Goal: Information Seeking & Learning: Learn about a topic

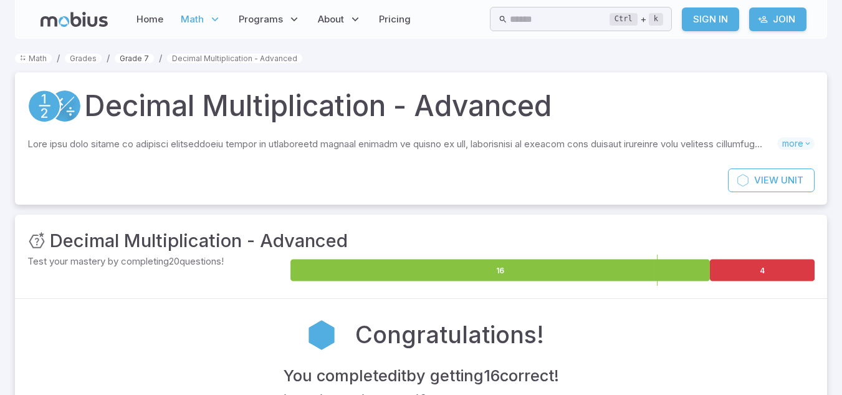
click at [140, 61] on link "Grade 7" at bounding box center [134, 58] width 39 height 9
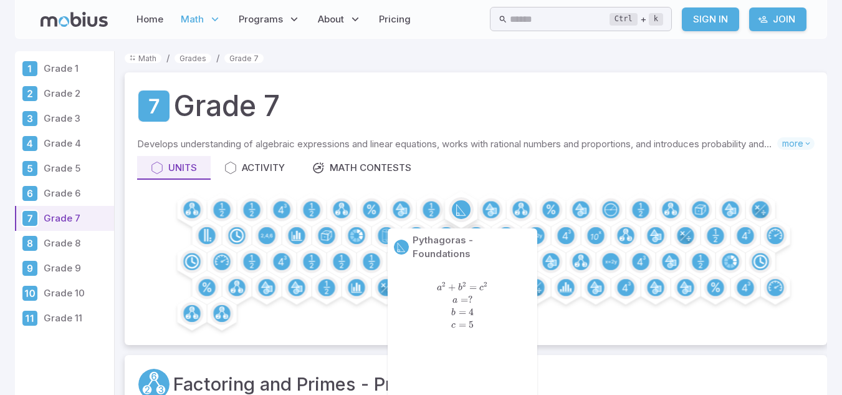
click at [461, 204] on circle at bounding box center [461, 209] width 19 height 19
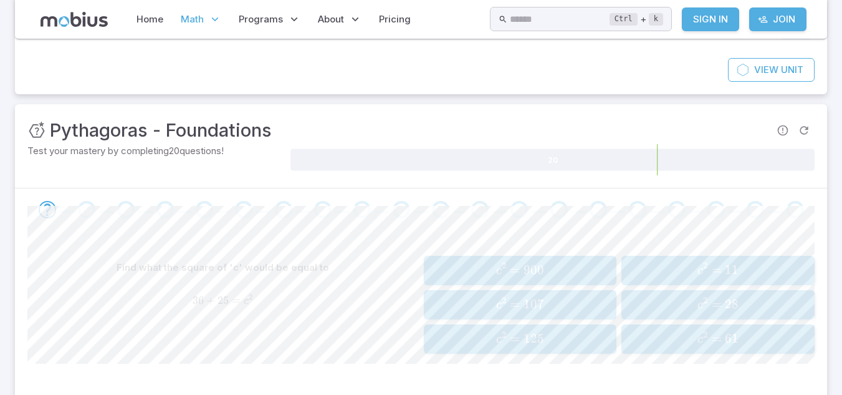
scroll to position [113, 0]
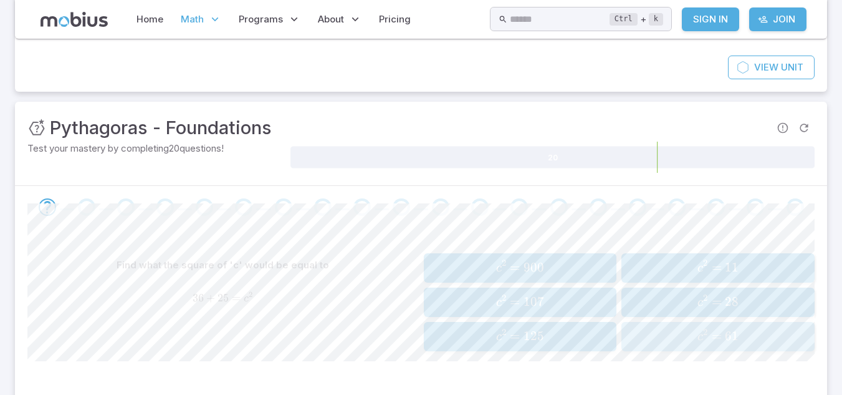
click at [651, 348] on button "c 2 = 61 c^2 = 61 c 2 = 61" at bounding box center [718, 336] width 193 height 29
click at [708, 344] on span "b 2 =" at bounding box center [712, 336] width 28 height 17
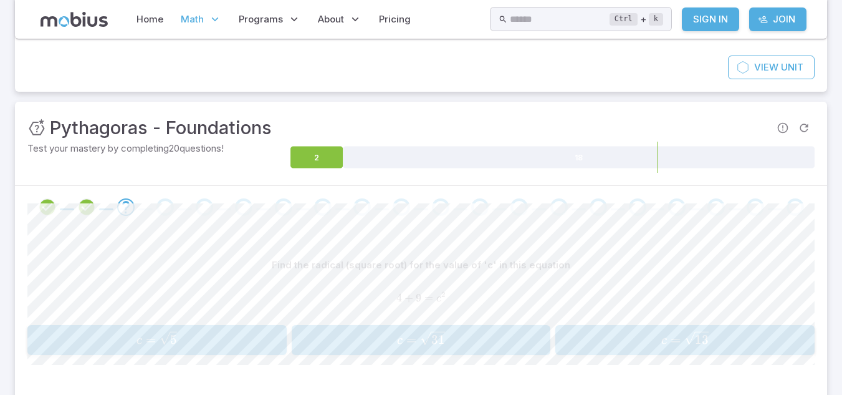
click at [171, 85] on div "View Unit" at bounding box center [421, 73] width 812 height 36
click at [89, 208] on icon "Review your answer" at bounding box center [86, 207] width 19 height 19
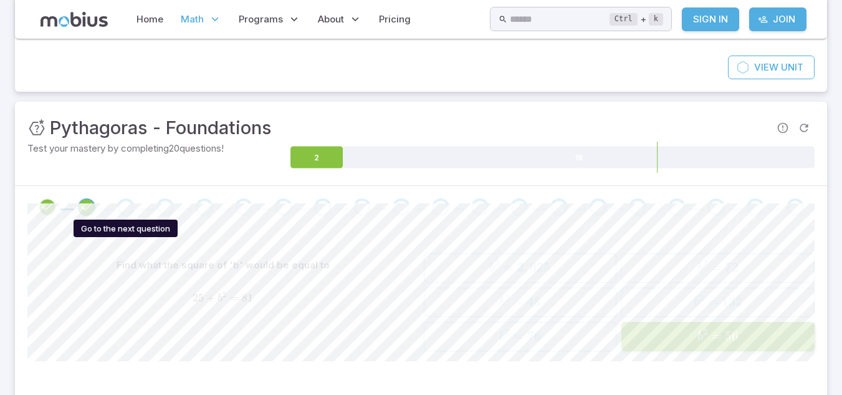
click at [132, 209] on div "Go to the next question" at bounding box center [125, 206] width 17 height 17
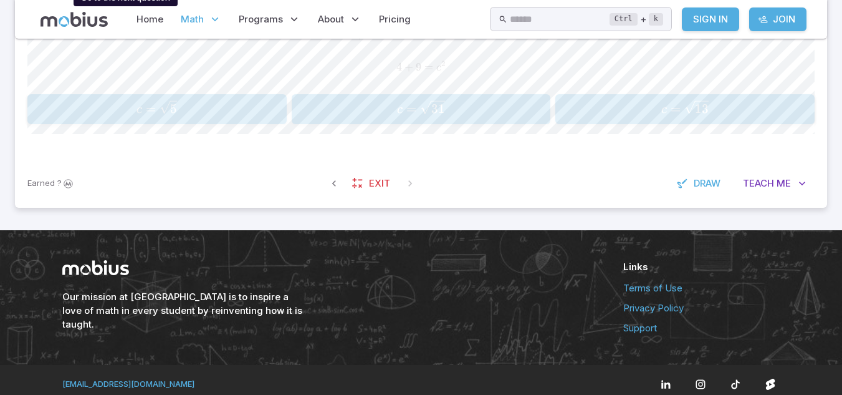
scroll to position [352, 0]
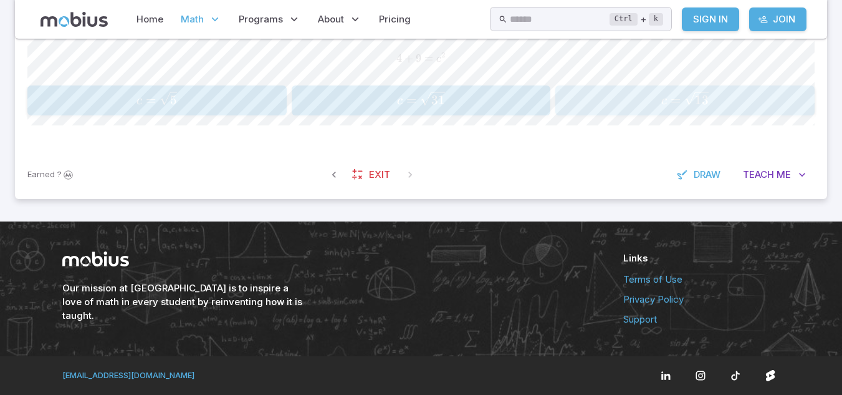
click at [683, 88] on button "c = 13 c = \sqrt{13} c = 13 ​" at bounding box center [684, 100] width 259 height 30
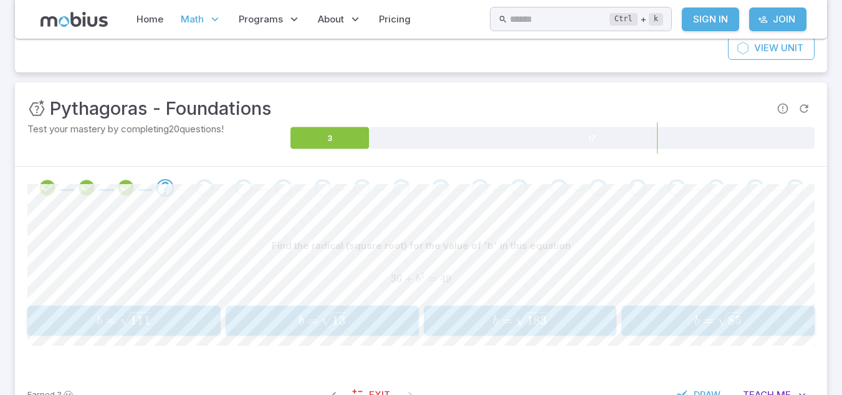
scroll to position [159, 0]
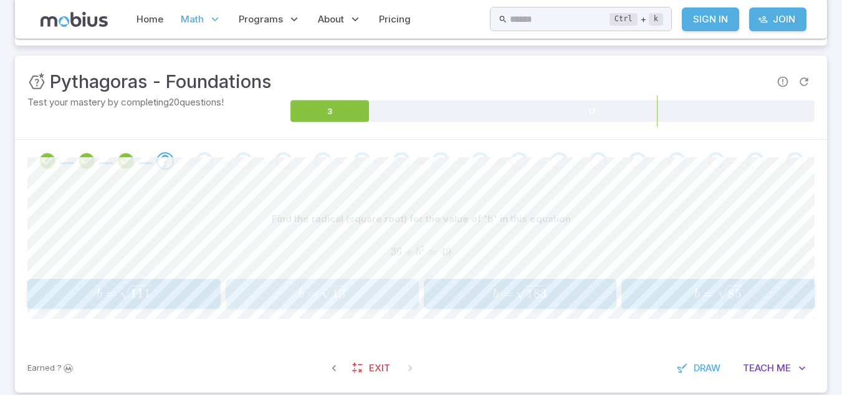
click at [272, 308] on button "b = 13 b = \sqrt{13} b = 13 ​" at bounding box center [322, 294] width 193 height 30
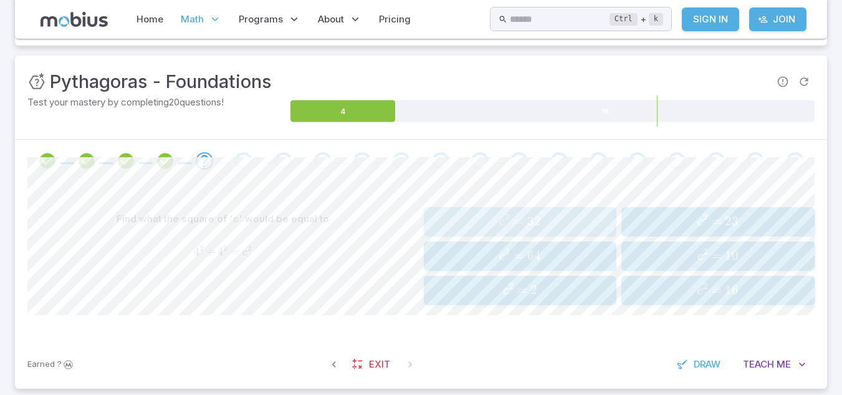
click at [450, 228] on span "c 2 = 32" at bounding box center [520, 221] width 185 height 17
click at [471, 262] on span "c 2 = 34" at bounding box center [520, 256] width 185 height 17
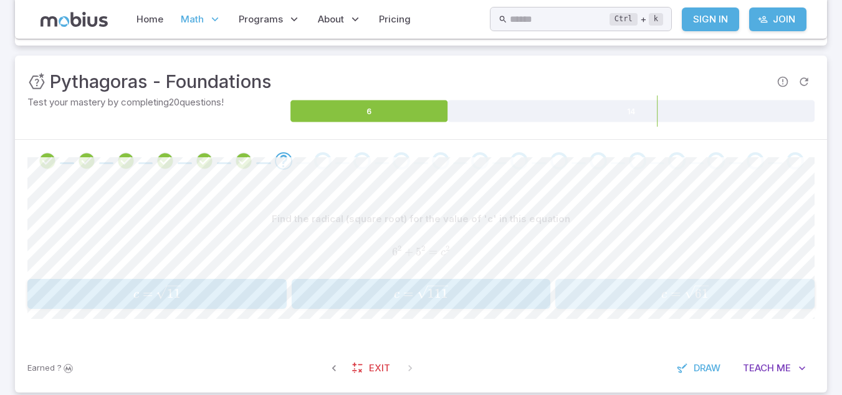
click at [622, 307] on button "c = 61 c = \sqrt{61} c = 61 ​" at bounding box center [684, 294] width 259 height 30
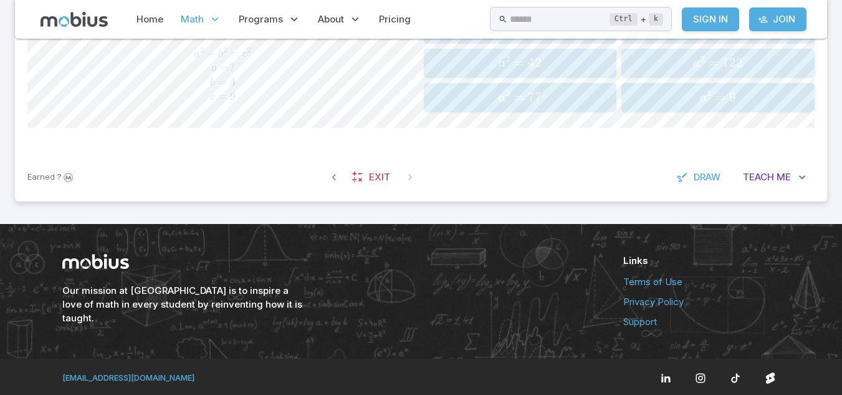
scroll to position [360, 0]
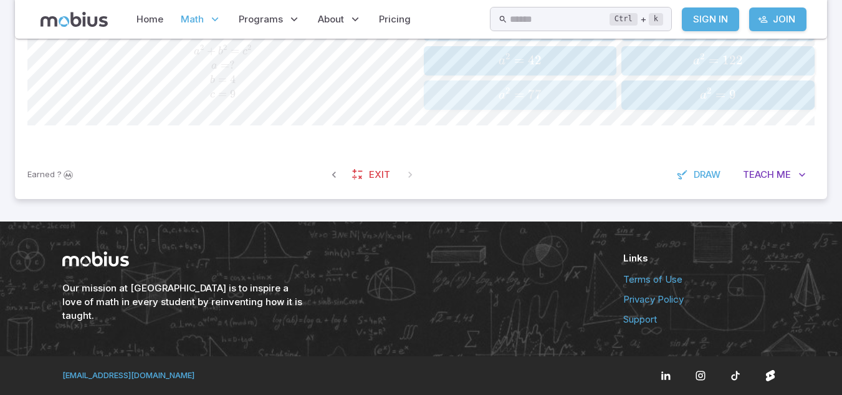
click at [446, 95] on span "a 2 = 77" at bounding box center [520, 95] width 185 height 17
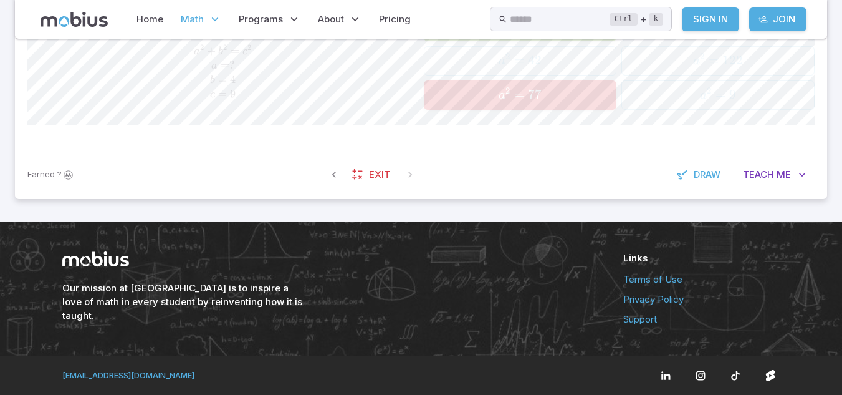
scroll to position [253, 0]
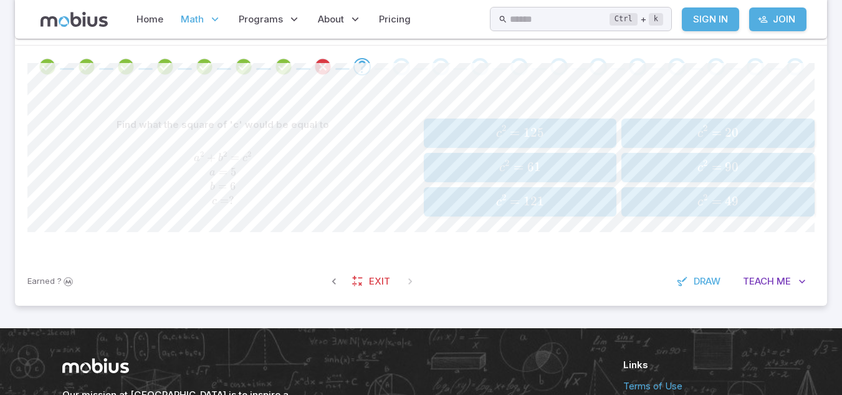
click at [440, 105] on div "Find what the square of 'c' would be equal to a 2 + b 2 = c 2 a = 5 b = 6 c = ?…" at bounding box center [420, 172] width 787 height 169
click at [246, 185] on span "a 2 + b 2 = c 2 a = 5 b = 6 c = ?" at bounding box center [223, 179] width 392 height 57
click at [227, 177] on span "a =" at bounding box center [219, 172] width 21 height 14
click at [219, 181] on span "b =" at bounding box center [220, 187] width 20 height 14
click at [515, 165] on span "=" at bounding box center [519, 167] width 10 height 16
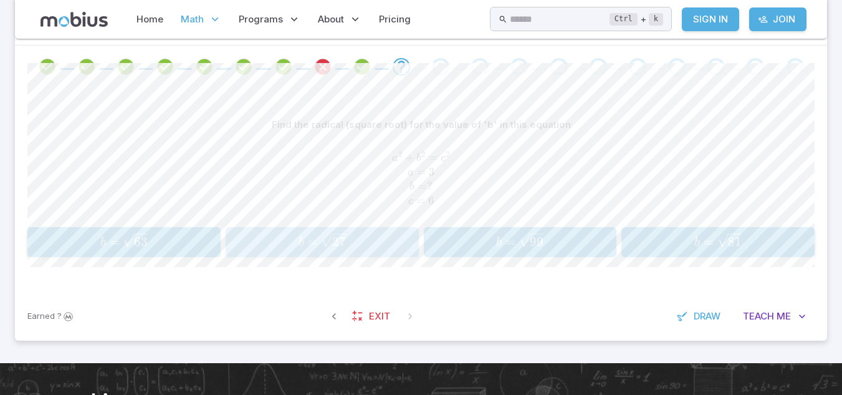
click at [305, 233] on span "b = 27 ​" at bounding box center [321, 241] width 185 height 17
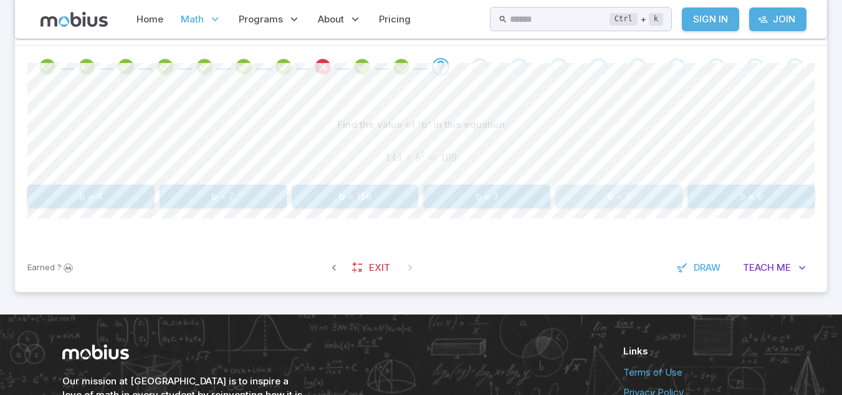
click at [607, 203] on button "b = 5" at bounding box center [618, 197] width 127 height 24
click at [292, 190] on button "c = 7" at bounding box center [355, 197] width 127 height 24
click at [494, 192] on button "a = 6" at bounding box center [486, 197] width 127 height 24
click at [355, 187] on button "a = 4" at bounding box center [355, 197] width 127 height 24
click at [718, 206] on button "c = 5" at bounding box center [751, 197] width 127 height 24
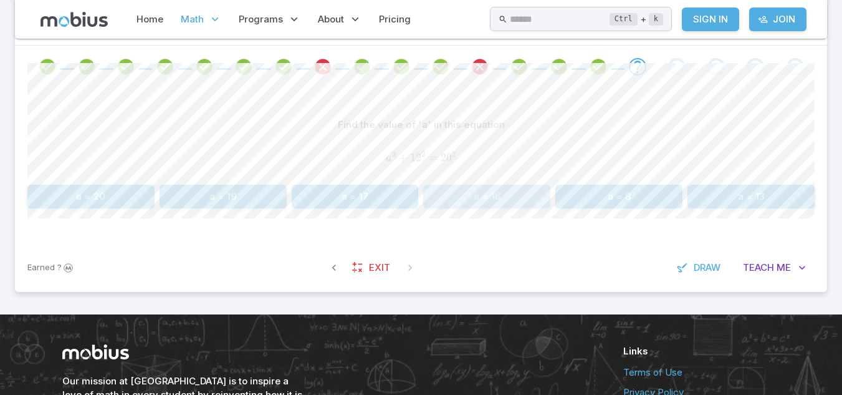
click at [487, 197] on button "a = 16" at bounding box center [486, 197] width 127 height 24
click at [563, 200] on button "c = 20" at bounding box center [618, 197] width 127 height 24
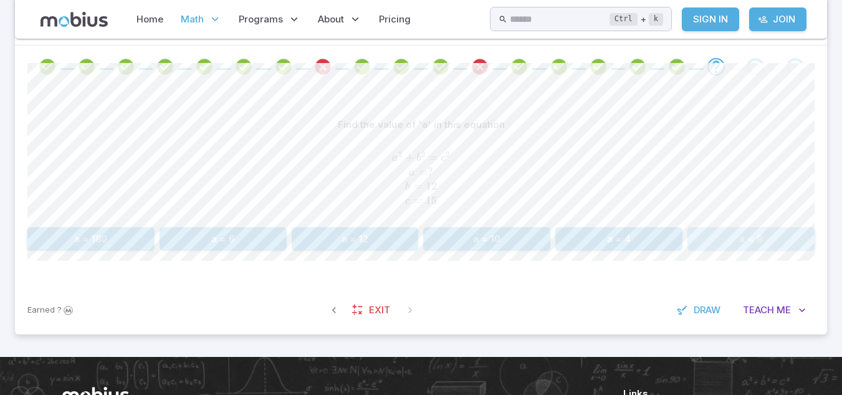
click at [746, 233] on button "a = 9" at bounding box center [751, 239] width 127 height 24
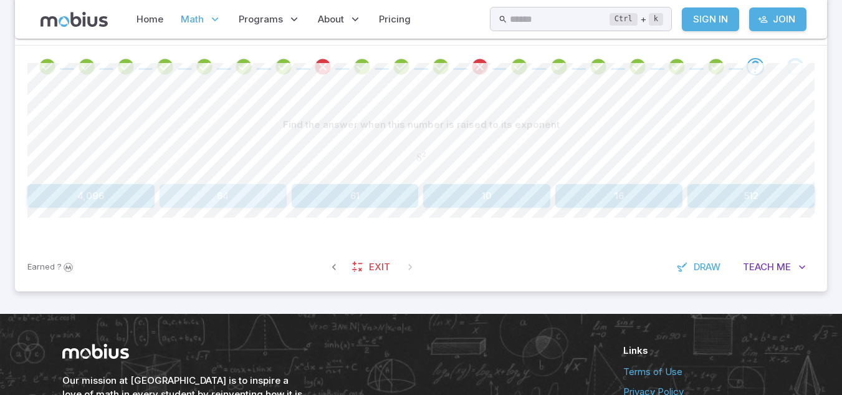
click at [249, 186] on button "64" at bounding box center [223, 196] width 127 height 24
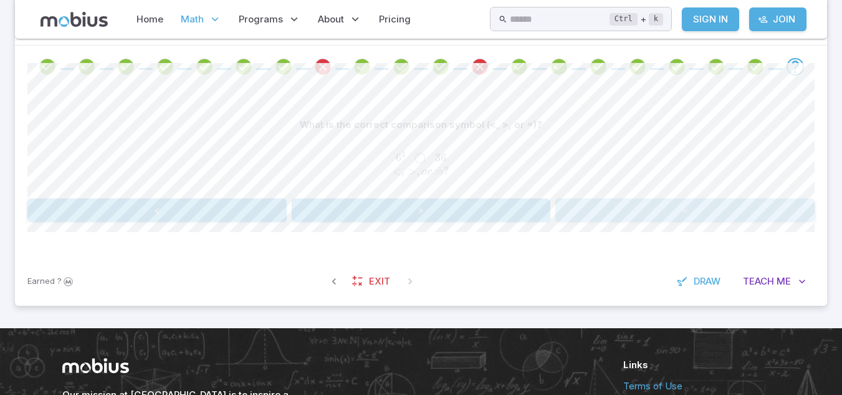
click at [688, 200] on button "=" at bounding box center [684, 210] width 259 height 24
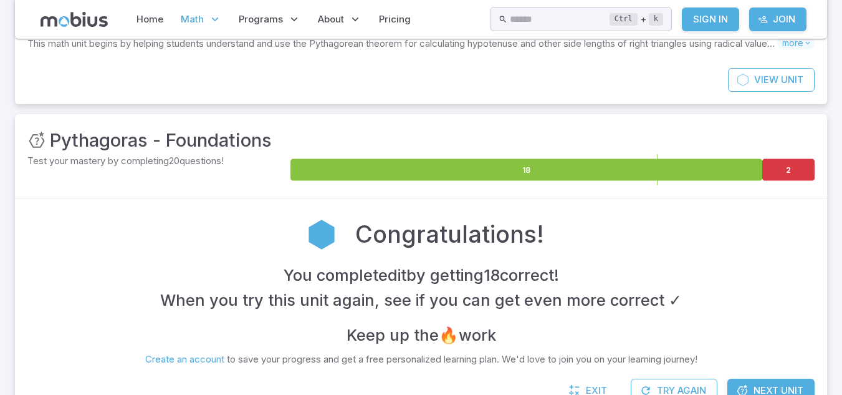
scroll to position [0, 0]
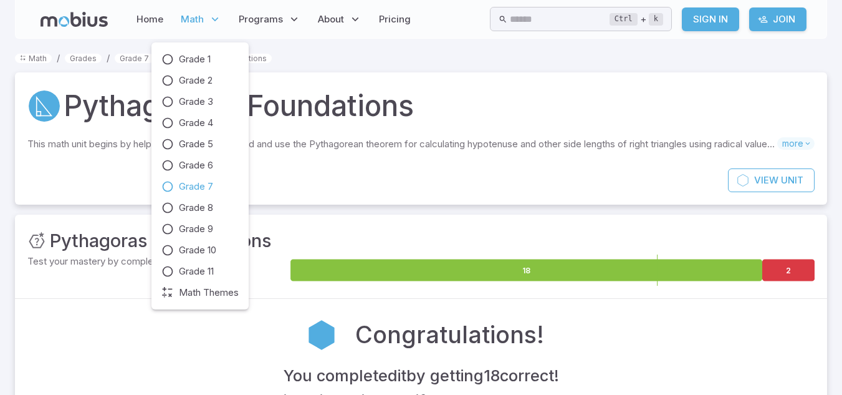
click at [193, 180] on span "Grade 7" at bounding box center [196, 187] width 34 height 14
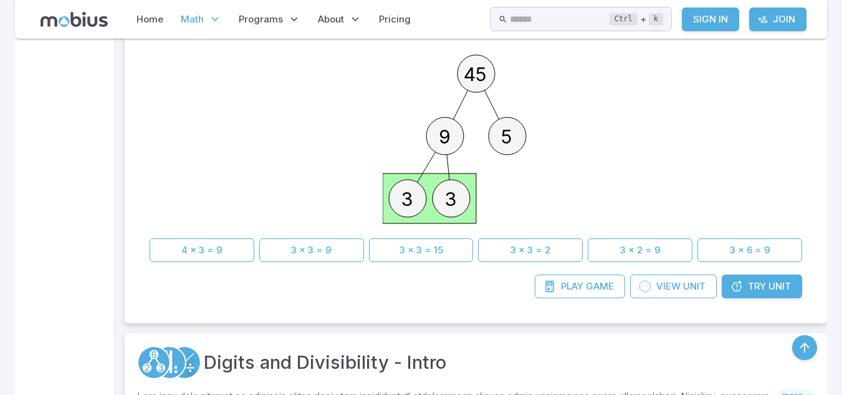
scroll to position [458, 0]
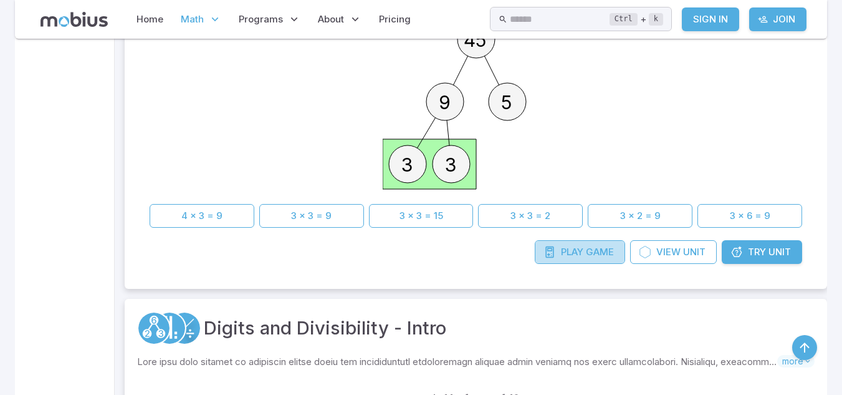
click at [570, 254] on span "Play" at bounding box center [572, 252] width 22 height 14
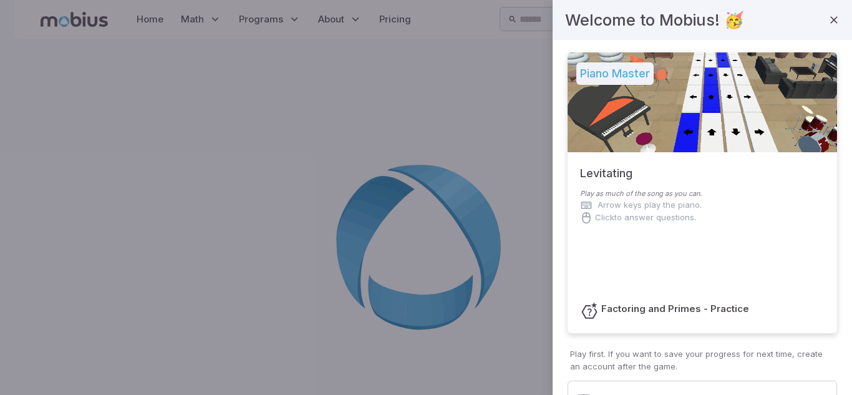
click at [619, 148] on div at bounding box center [701, 102] width 269 height 100
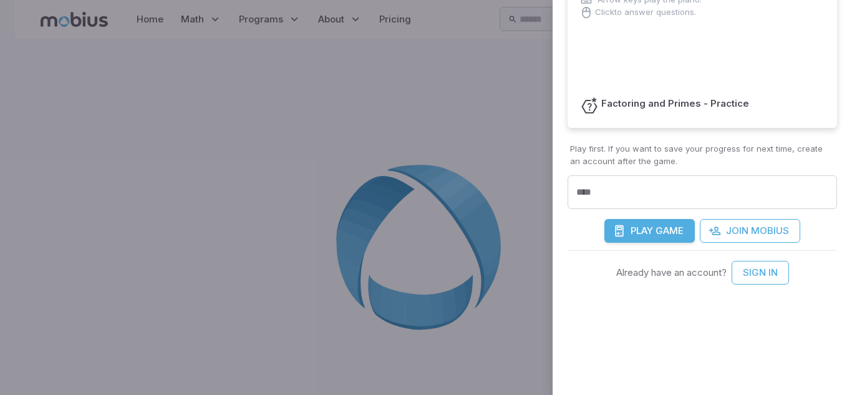
scroll to position [213, 0]
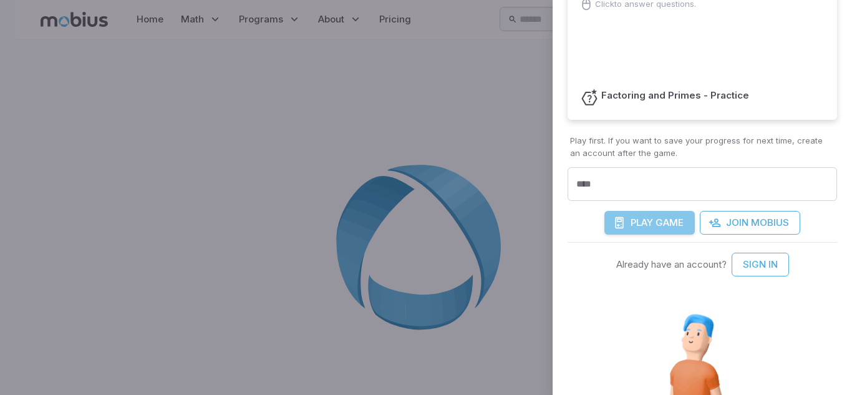
click at [663, 216] on span "Game" at bounding box center [669, 223] width 28 height 14
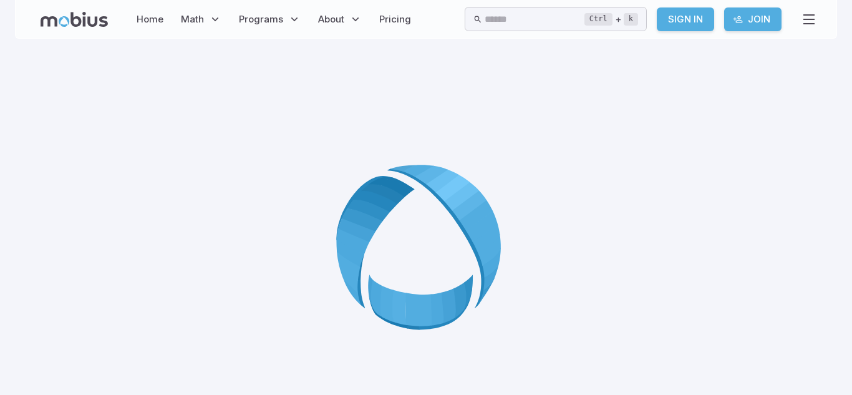
click at [663, 216] on div at bounding box center [426, 251] width 822 height 395
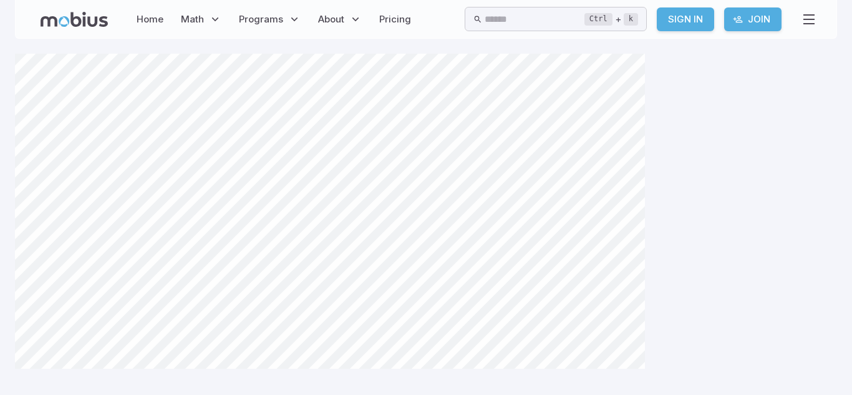
click at [79, 27] on div "Home Math Grade 1 Grade 2 Grade 3 Grade 4 Grade 5 Grade 6 Grade 7 Grade 8 Grade…" at bounding box center [225, 19] width 379 height 29
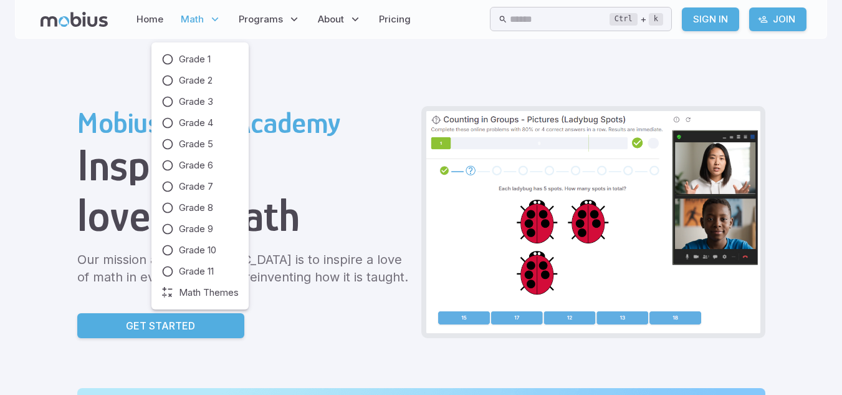
click at [196, 29] on p "Math" at bounding box center [201, 19] width 48 height 29
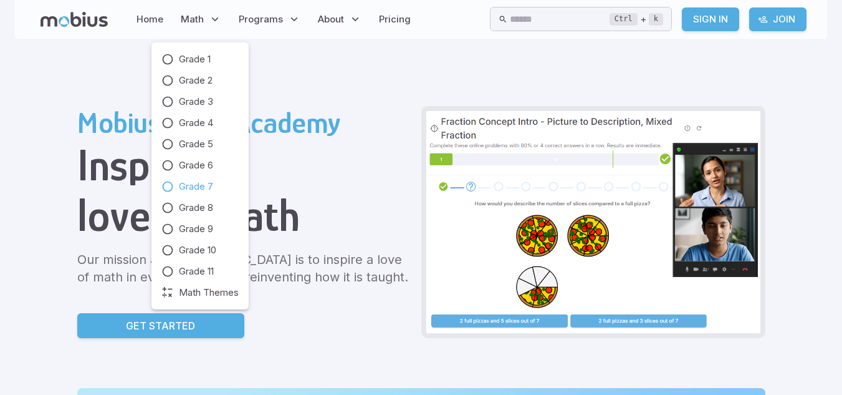
click at [206, 190] on span "Grade 7" at bounding box center [196, 187] width 34 height 14
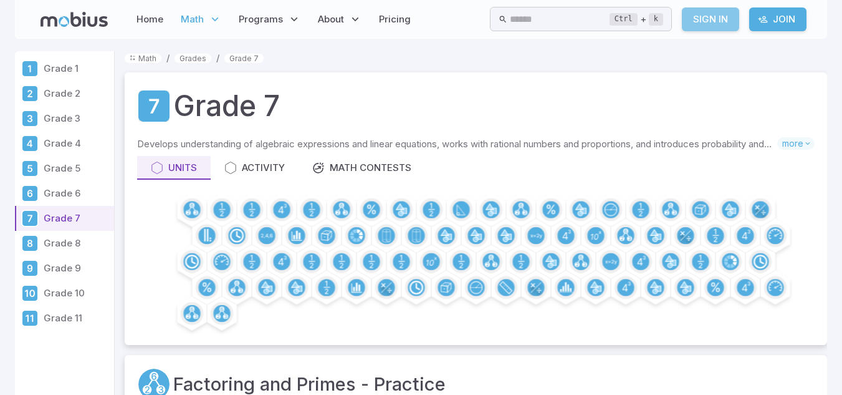
click at [698, 23] on link "Sign In" at bounding box center [710, 19] width 57 height 24
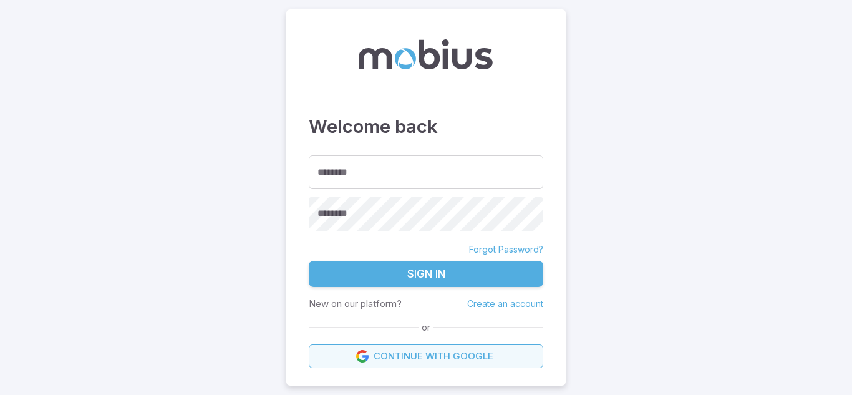
drag, startPoint x: 442, startPoint y: 370, endPoint x: 406, endPoint y: 345, distance: 43.1
click at [406, 345] on div "Welcome back ******** ******** ******** Forgot Password? Sign In New on our pla…" at bounding box center [425, 197] width 279 height 376
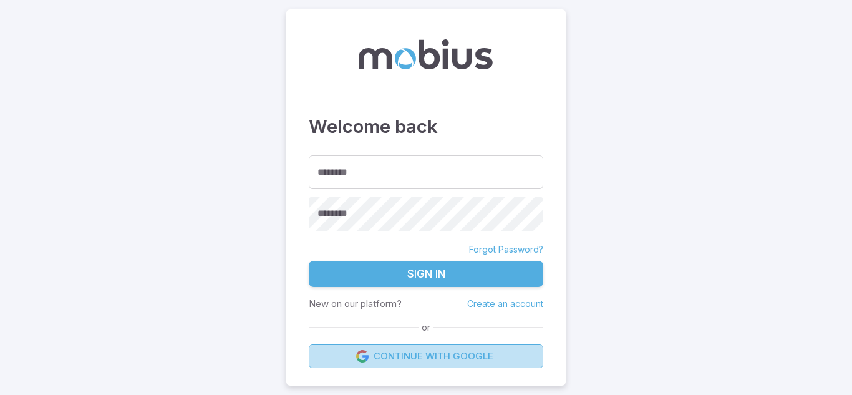
click at [406, 345] on link "Continue with Google" at bounding box center [426, 356] width 234 height 24
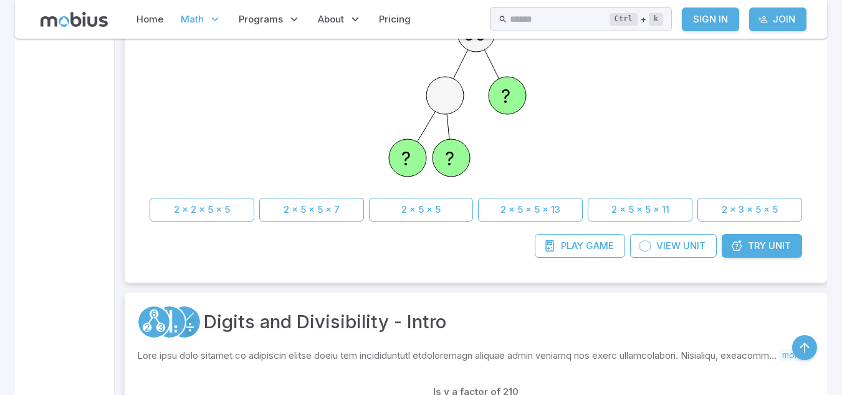
scroll to position [464, 0]
click at [573, 254] on link "Play Game" at bounding box center [580, 245] width 90 height 24
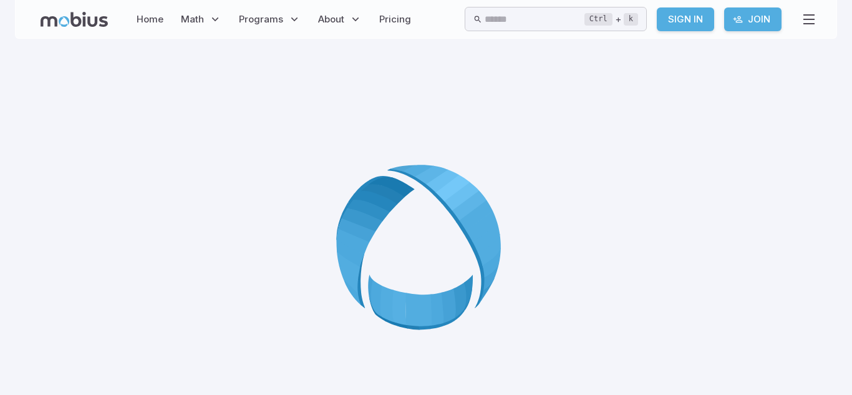
click at [733, 25] on link "Join" at bounding box center [752, 19] width 57 height 24
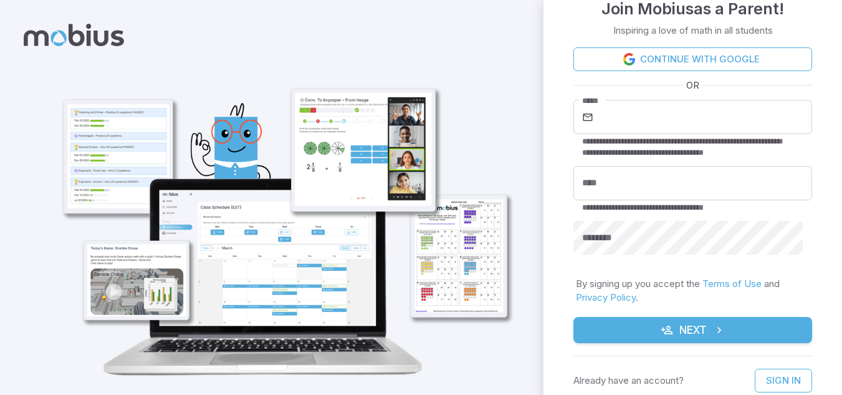
scroll to position [34, 0]
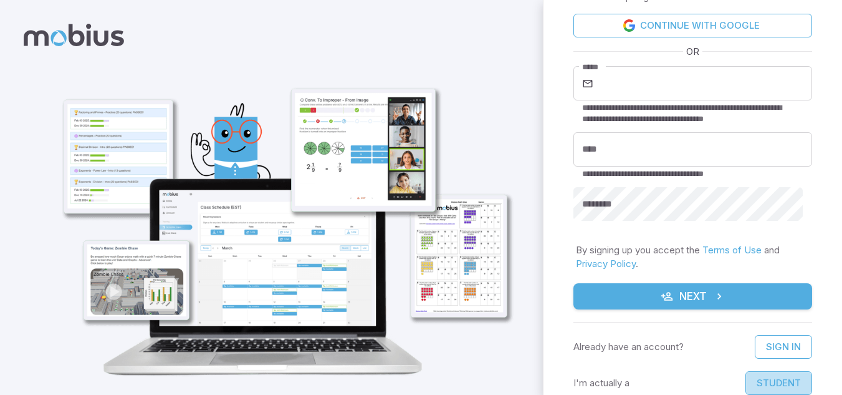
click at [769, 373] on button "Student" at bounding box center [779, 383] width 67 height 24
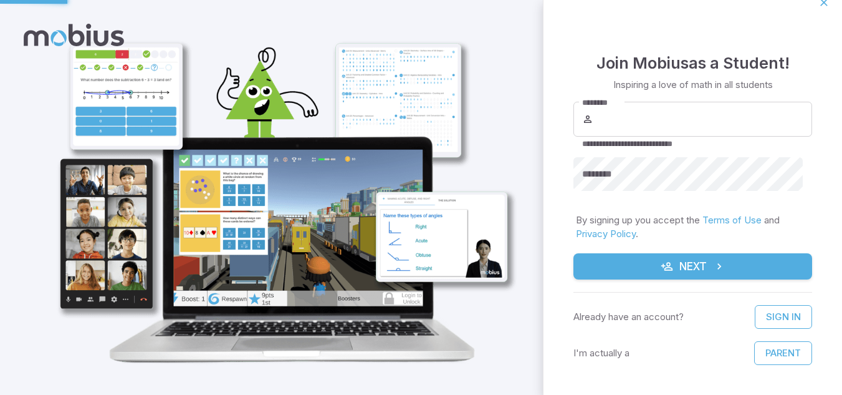
scroll to position [16, 0]
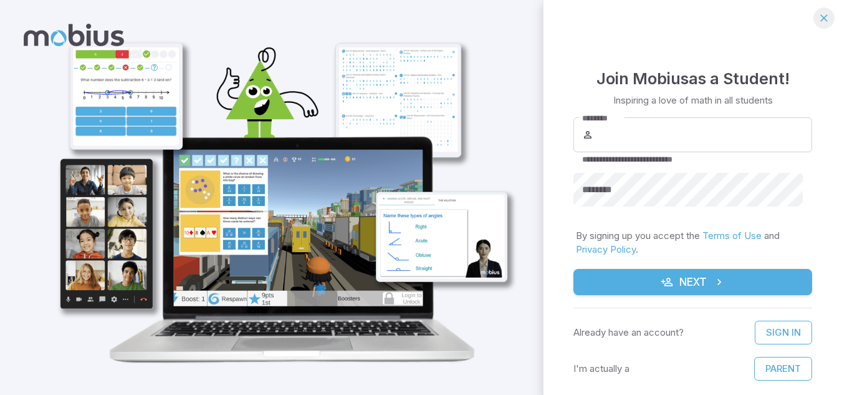
click at [818, 16] on icon "button" at bounding box center [824, 18] width 12 height 12
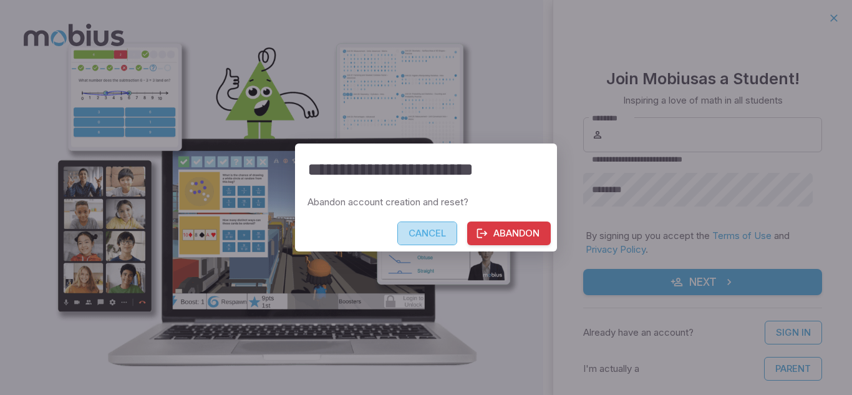
click at [430, 244] on button "Cancel" at bounding box center [427, 233] width 60 height 24
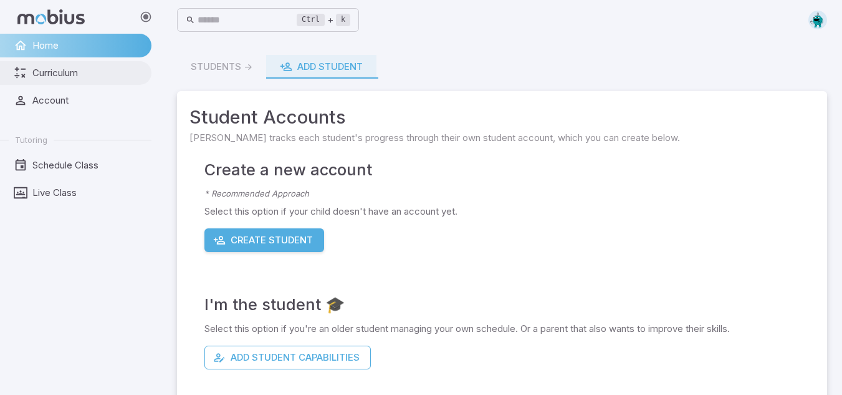
click at [90, 66] on span "Curriculum" at bounding box center [87, 73] width 110 height 14
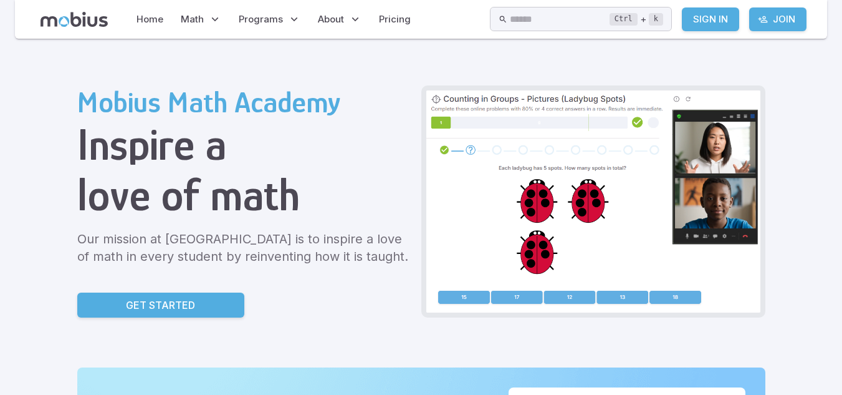
scroll to position [20, 0]
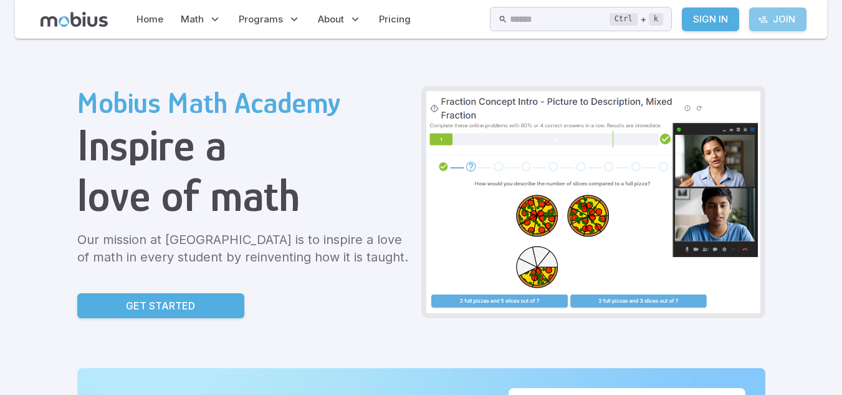
click at [782, 17] on link "Join" at bounding box center [777, 19] width 57 height 24
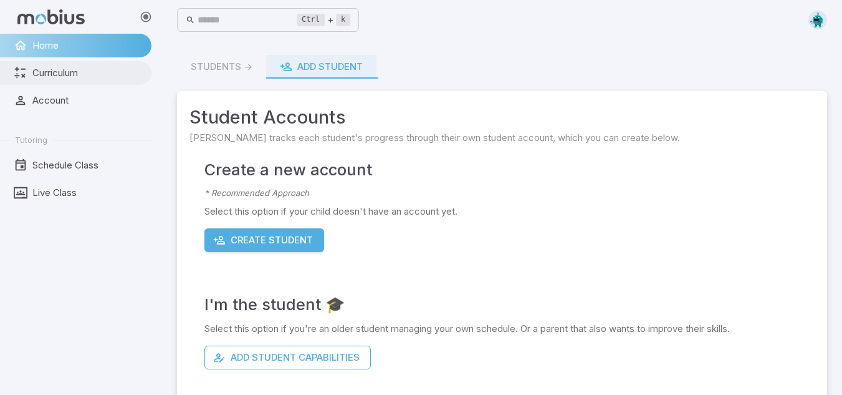
click at [58, 73] on span "Curriculum" at bounding box center [87, 73] width 110 height 14
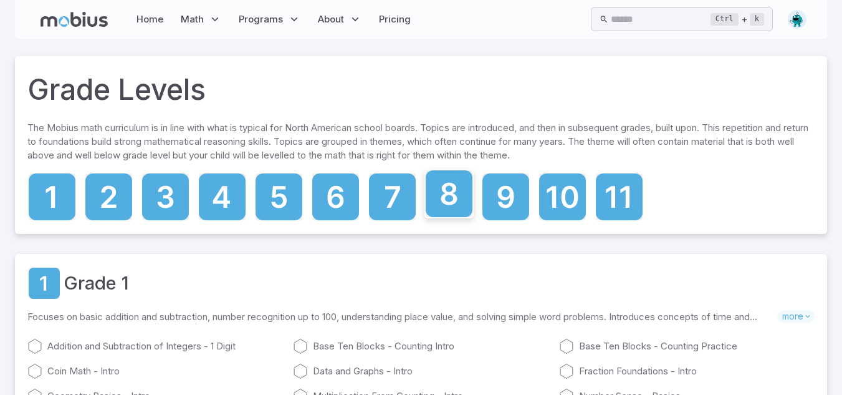
click at [452, 212] on icon at bounding box center [449, 193] width 47 height 47
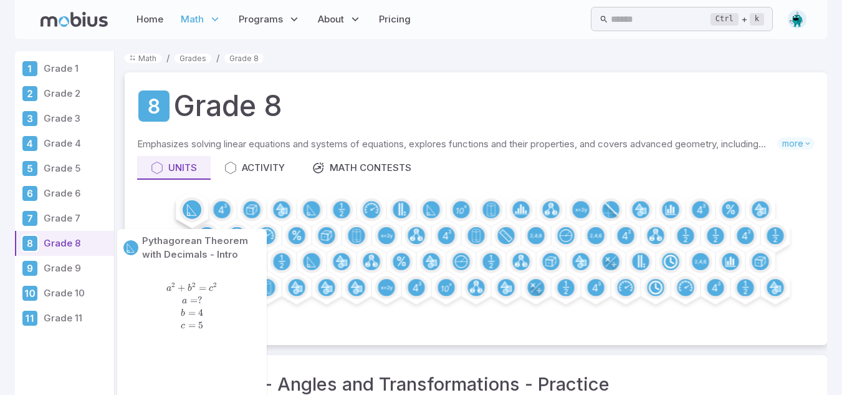
click at [199, 209] on circle at bounding box center [192, 209] width 19 height 19
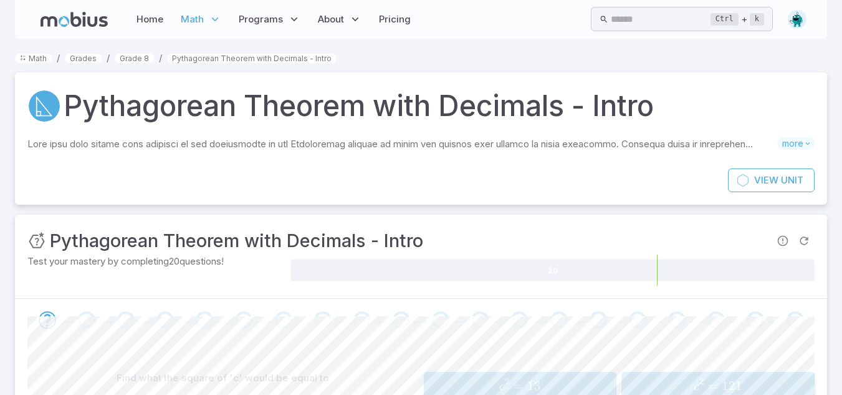
scroll to position [186, 0]
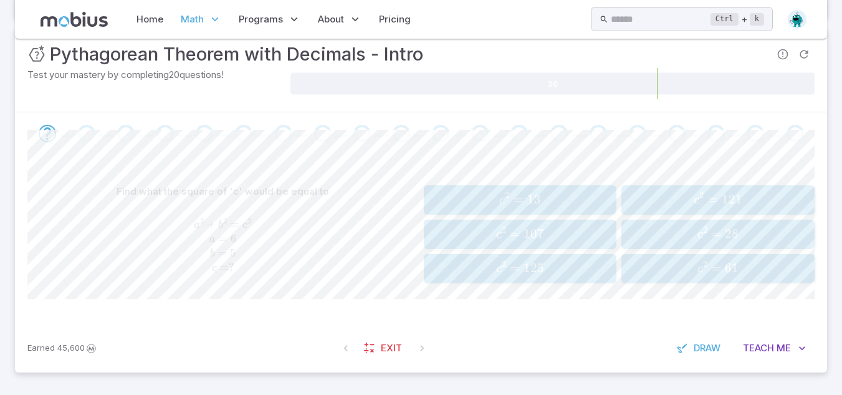
click at [671, 279] on button "c 2 = 61 c^2 = 61 c 2 = 61" at bounding box center [718, 268] width 193 height 29
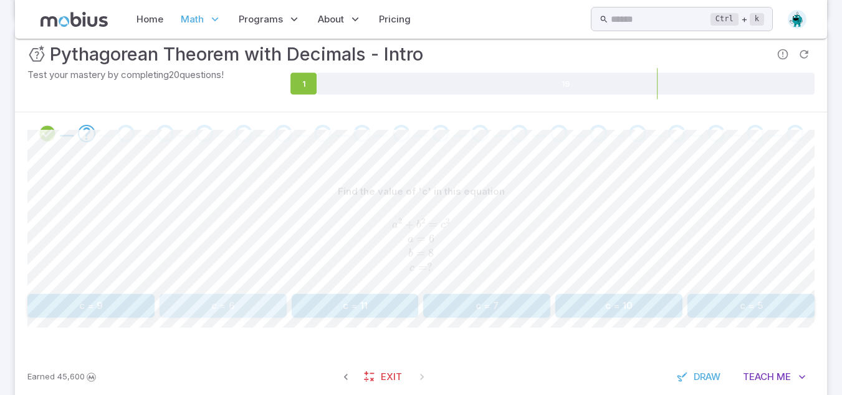
click at [236, 294] on button "c = 6" at bounding box center [223, 306] width 127 height 24
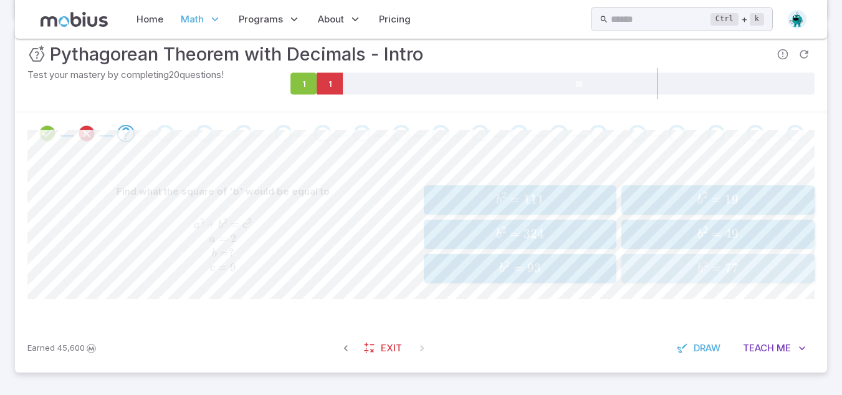
click at [637, 264] on span "b 2 = 77" at bounding box center [718, 268] width 185 height 17
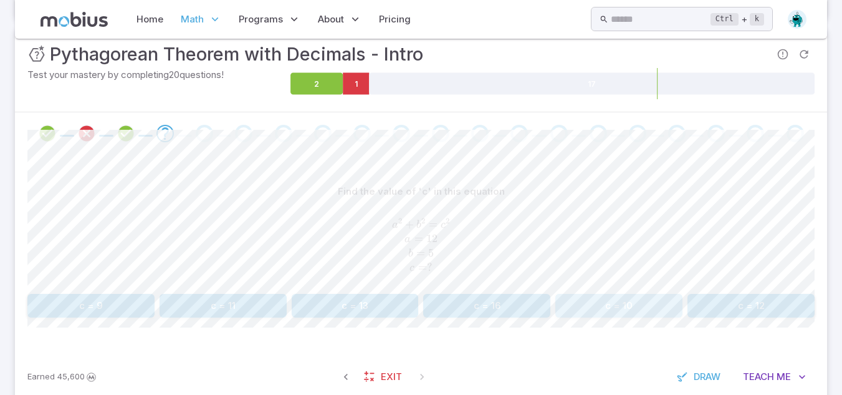
click at [609, 296] on button "c = 10" at bounding box center [618, 306] width 127 height 24
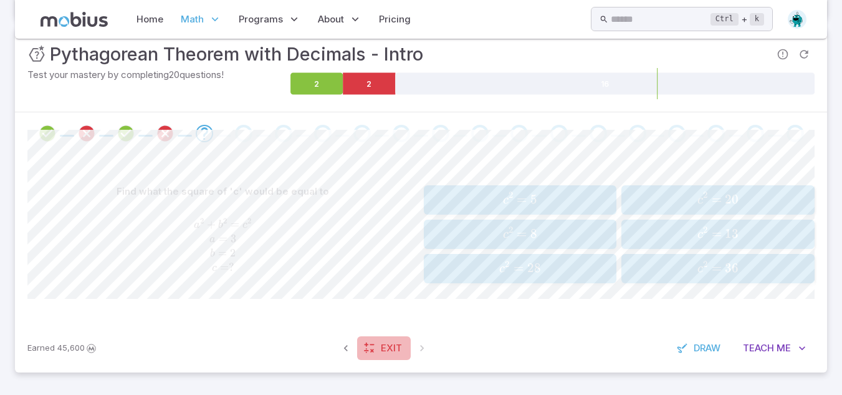
click at [381, 343] on span "Exit" at bounding box center [391, 348] width 21 height 14
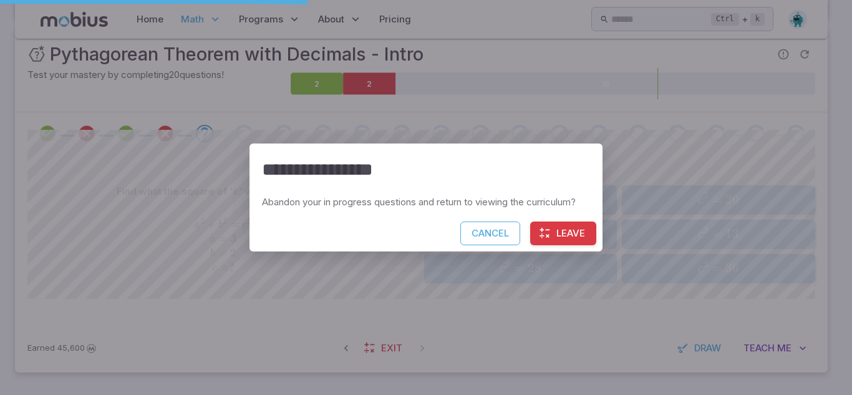
click at [575, 239] on button "Leave" at bounding box center [563, 233] width 66 height 24
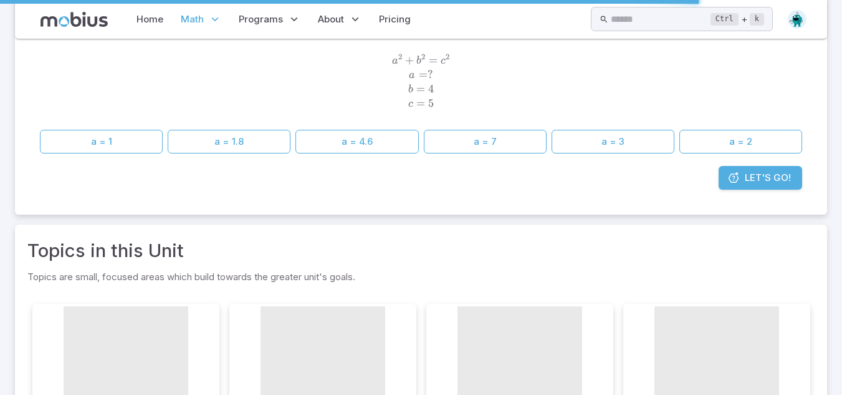
scroll to position [0, 0]
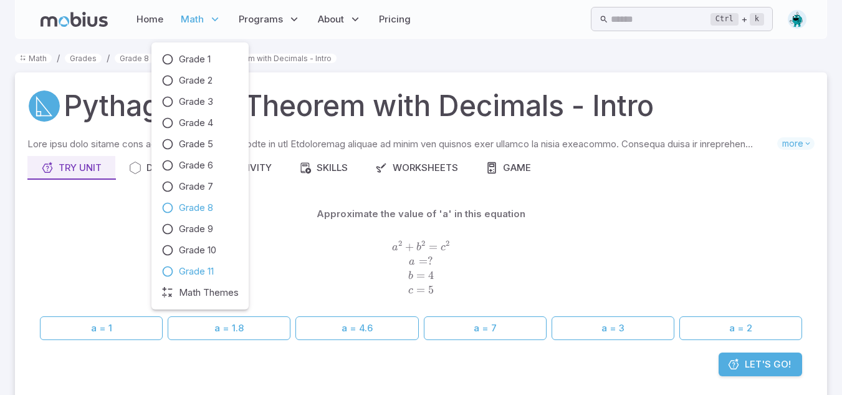
click at [205, 270] on span "Grade 11" at bounding box center [196, 271] width 35 height 14
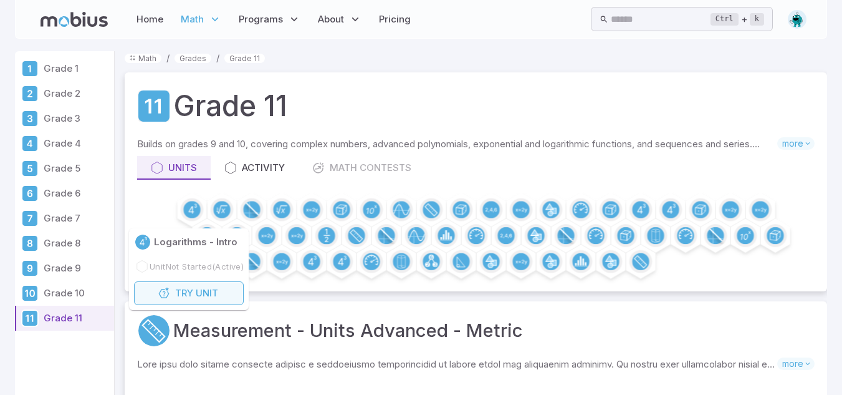
click at [194, 297] on div "Logarithms - Intro Unit Not Started (Active) Try Unit" at bounding box center [189, 269] width 120 height 82
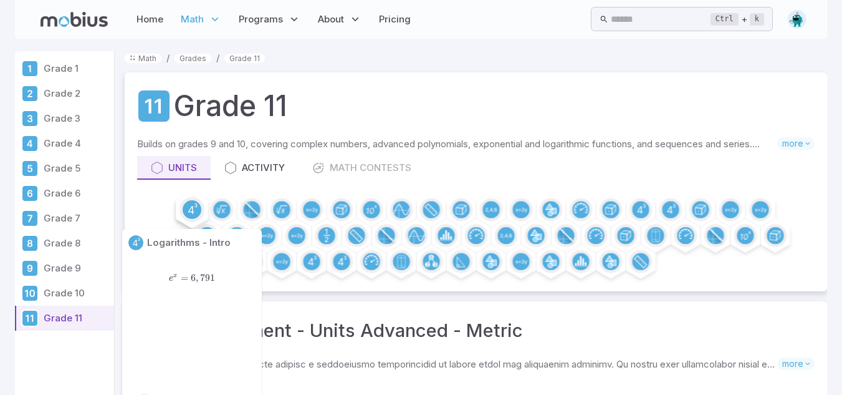
click at [187, 206] on circle at bounding box center [192, 209] width 19 height 19
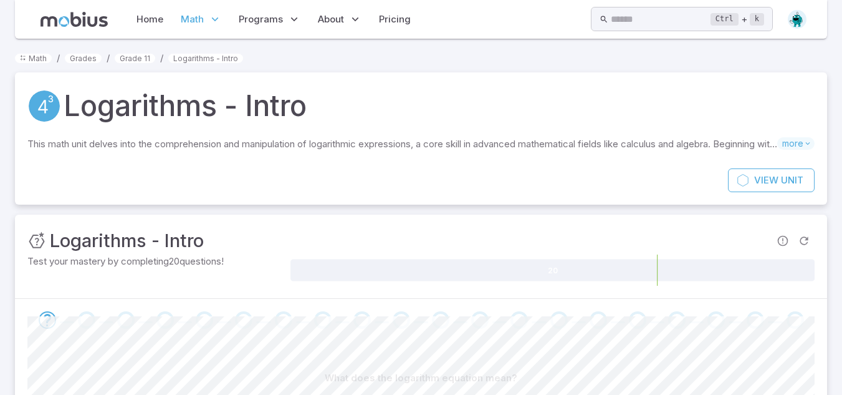
scroll to position [172, 0]
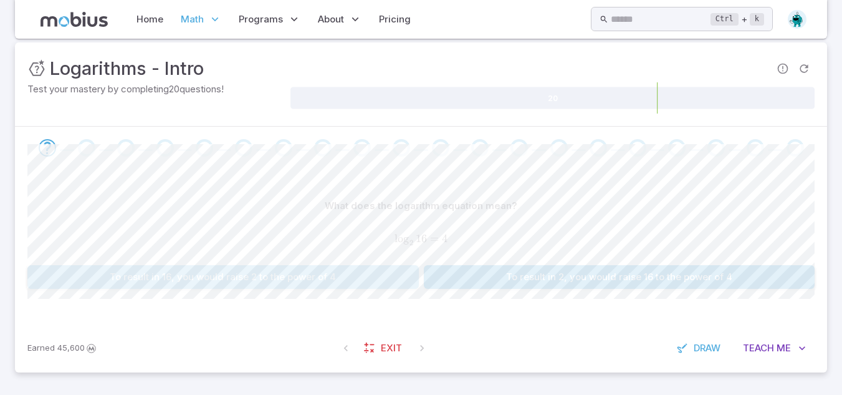
click at [312, 274] on button "To result in 16, you would raise 2 to the power of 4" at bounding box center [223, 277] width 392 height 24
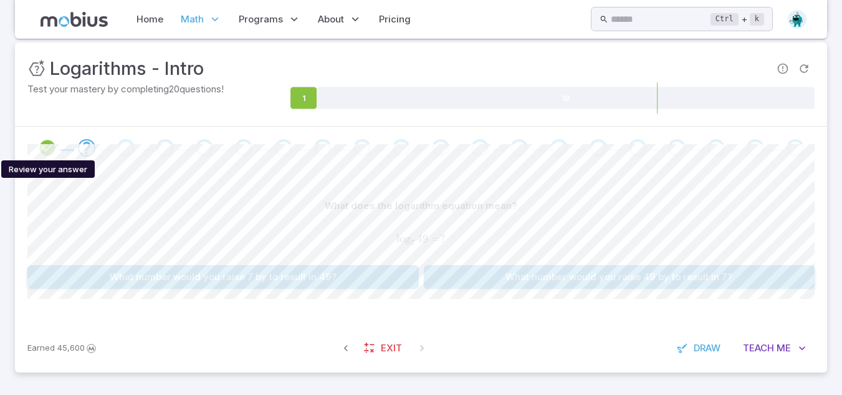
click at [46, 147] on icon "Review your answer" at bounding box center [47, 147] width 19 height 19
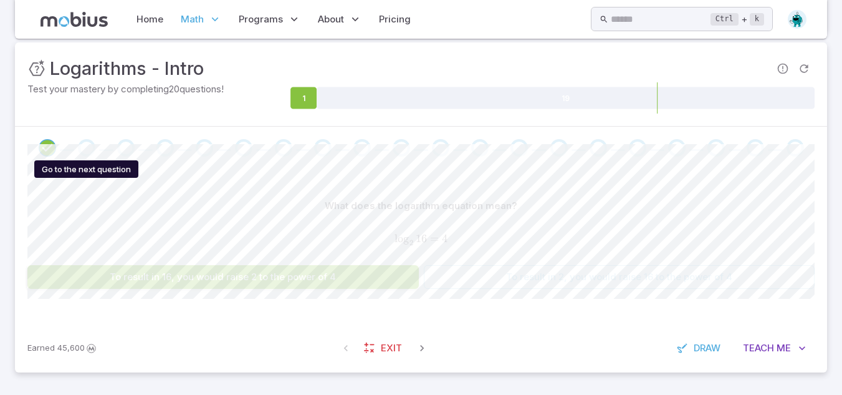
click at [92, 144] on div "Go to the next question" at bounding box center [86, 147] width 17 height 17
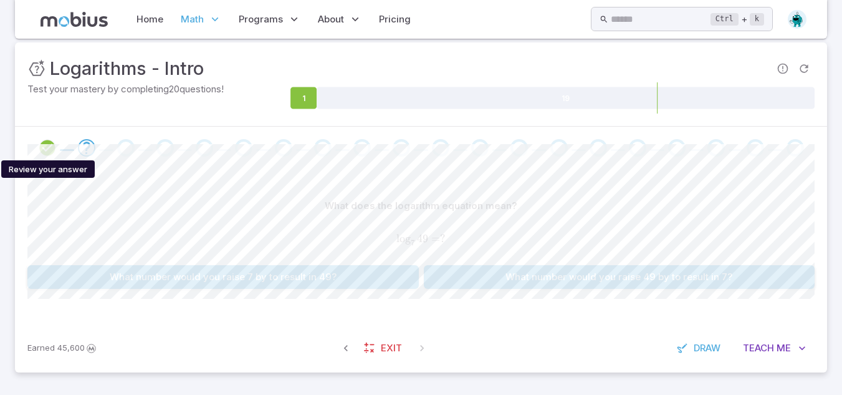
click at [56, 145] on icon "Review your answer" at bounding box center [47, 147] width 19 height 19
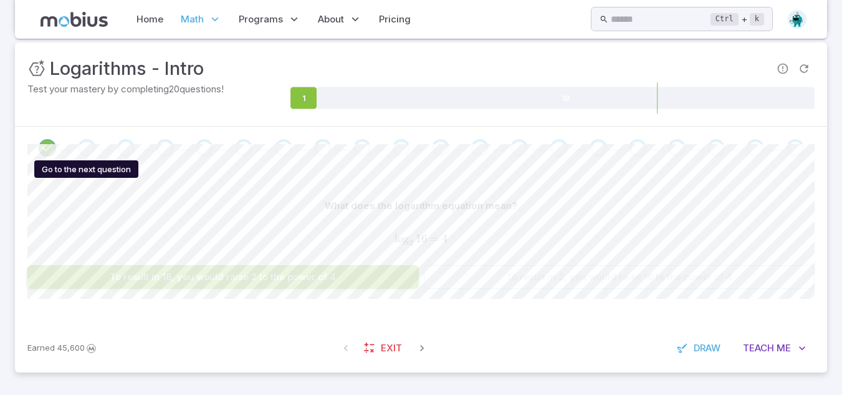
click at [82, 149] on div "Go to the next question" at bounding box center [86, 147] width 17 height 17
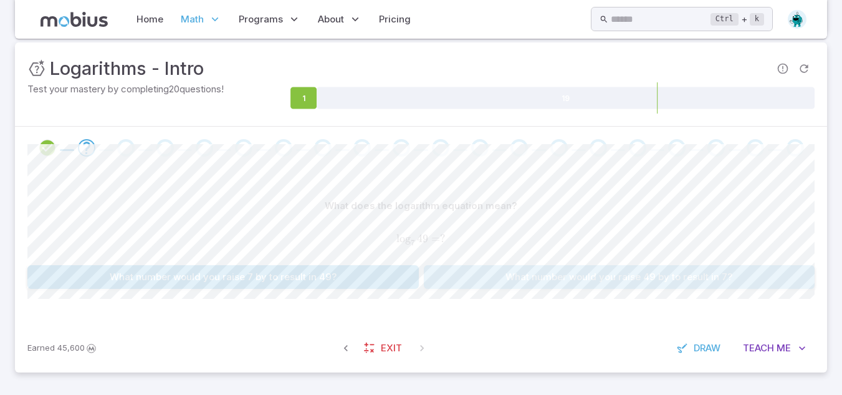
click at [464, 286] on button "What number would you raise 49 by to result in 7?" at bounding box center [620, 277] width 392 height 24
click at [454, 280] on button "To result in 3, you would raise 64 to the power of 4" at bounding box center [620, 277] width 392 height 24
click at [393, 281] on button "To result in 5, you would raise 2 to the power of 25" at bounding box center [223, 277] width 392 height 24
click at [393, 281] on button "To result in 25, you would raise 5 to the power of 2" at bounding box center [223, 277] width 392 height 24
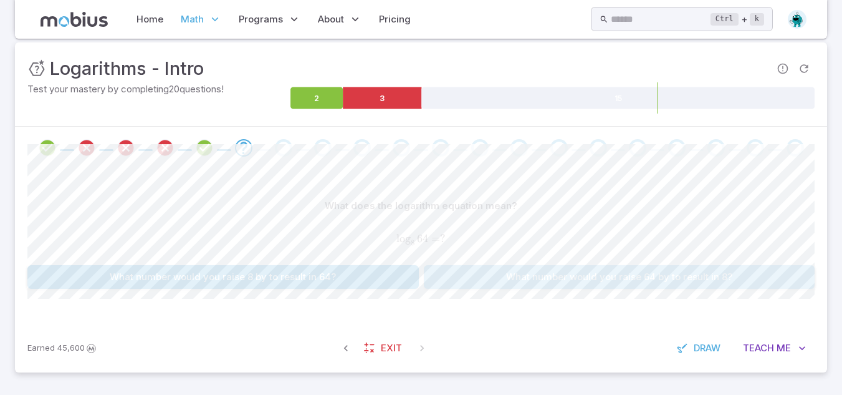
click at [474, 276] on button "What number would you raise 64 by to result in 8?" at bounding box center [620, 277] width 392 height 24
click at [405, 273] on button "To result in 25, you would raise 5 to the power of 2" at bounding box center [223, 277] width 392 height 24
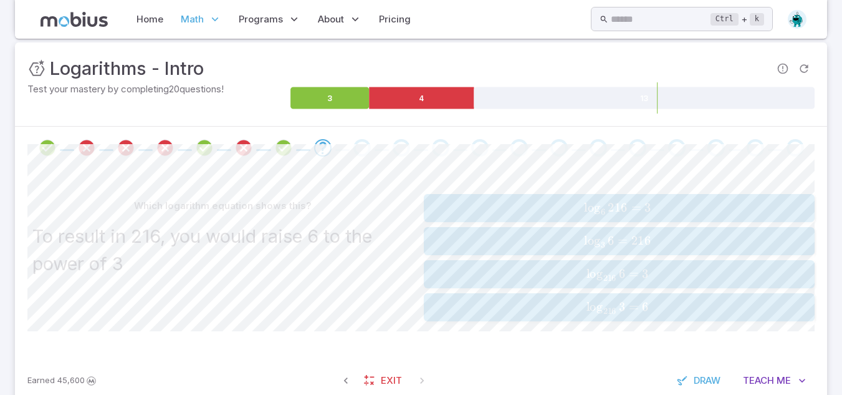
click at [511, 263] on button "log ⁡ 216 6 = 3 \log _{216} 6 = 3 lo g 216 ​ 6 = 3" at bounding box center [620, 274] width 392 height 28
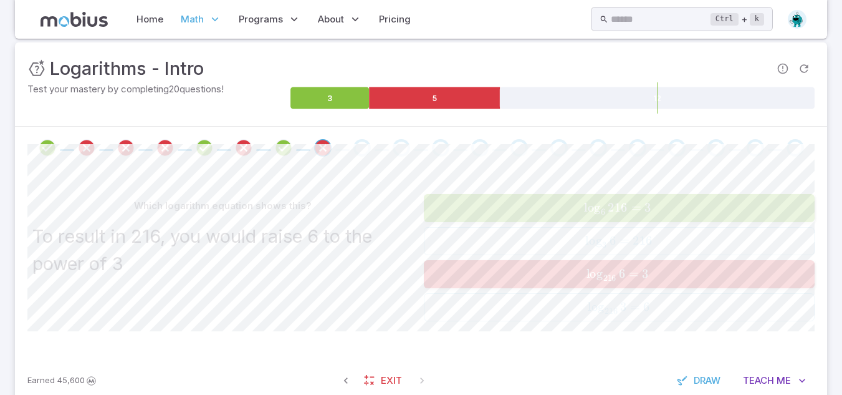
click at [522, 287] on button "log ⁡ 216 6 = 3 \log _{216} 6 = 3 lo g 216 ​ 6 = 3" at bounding box center [620, 274] width 392 height 28
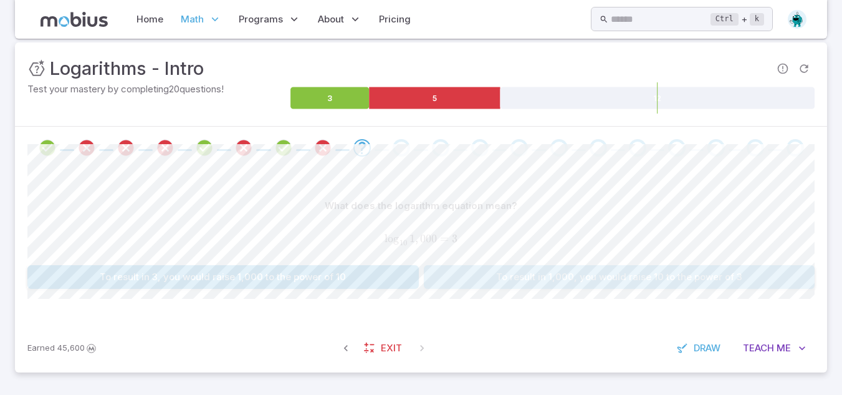
click at [522, 287] on button "To result in 1,000, you would raise 10 to the power of 3" at bounding box center [620, 277] width 392 height 24
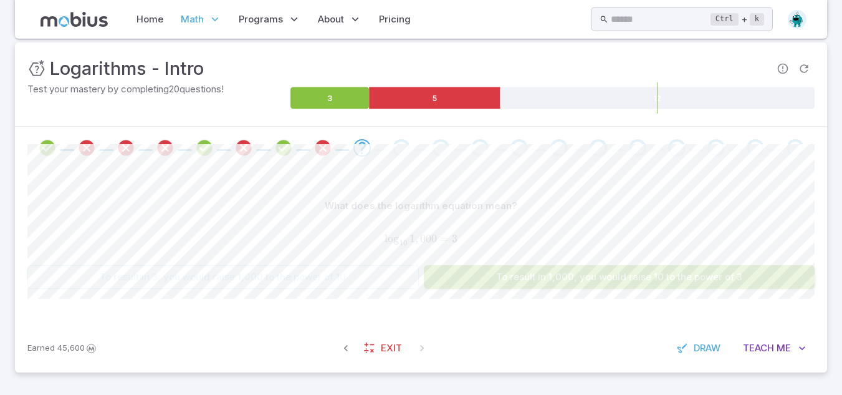
scroll to position [171, 0]
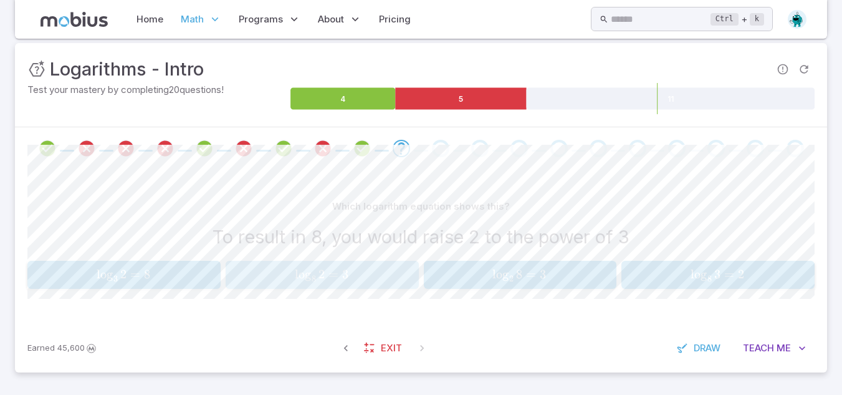
click at [338, 276] on span "=" at bounding box center [333, 274] width 9 height 15
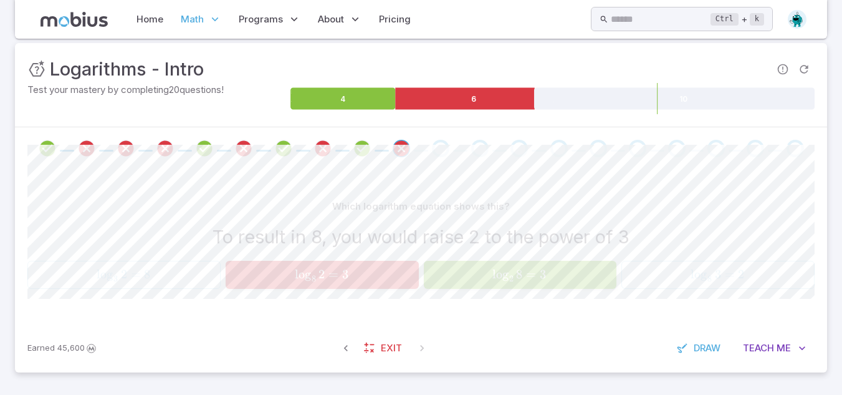
drag, startPoint x: 529, startPoint y: 286, endPoint x: 553, endPoint y: 239, distance: 53.0
click at [553, 239] on div "Which logarithm equation shows this? To result in 8, you would raise 2 to the p…" at bounding box center [420, 242] width 787 height 94
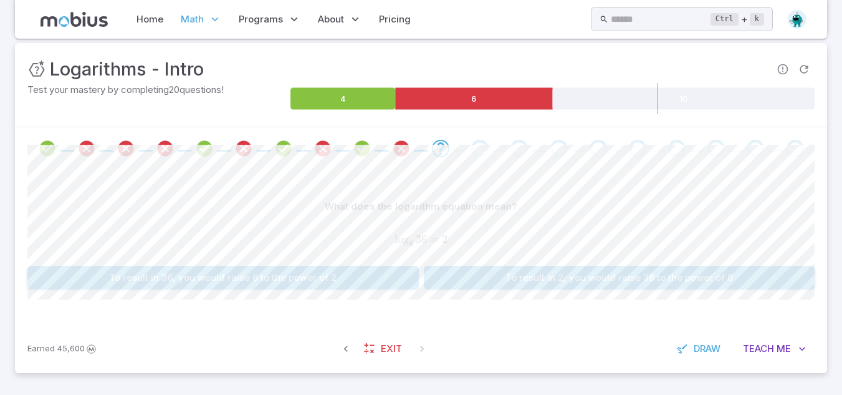
click at [553, 239] on span "lo g 6 ​ 36 = 2" at bounding box center [420, 240] width 787 height 14
drag, startPoint x: 553, startPoint y: 239, endPoint x: 550, endPoint y: 270, distance: 31.3
click at [550, 270] on div "What does the logarithm equation mean? log ⁡ 6 36 = 2 \log _{6} 36 = 2 lo g 6 ​…" at bounding box center [420, 242] width 787 height 95
click at [550, 270] on button "To result in 2, you would raise 36 to the power of 6" at bounding box center [620, 278] width 392 height 24
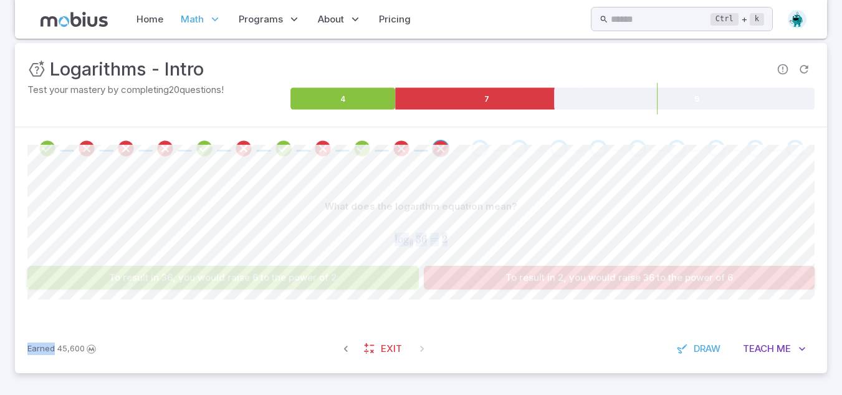
scroll to position [172, 0]
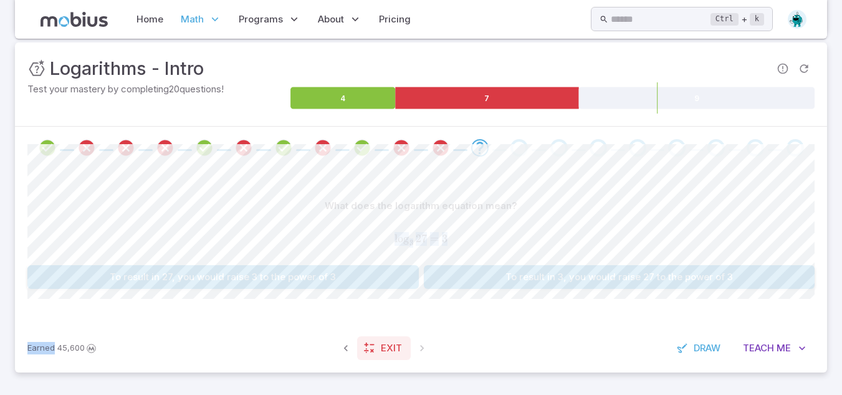
click at [392, 345] on span "Exit" at bounding box center [391, 348] width 21 height 14
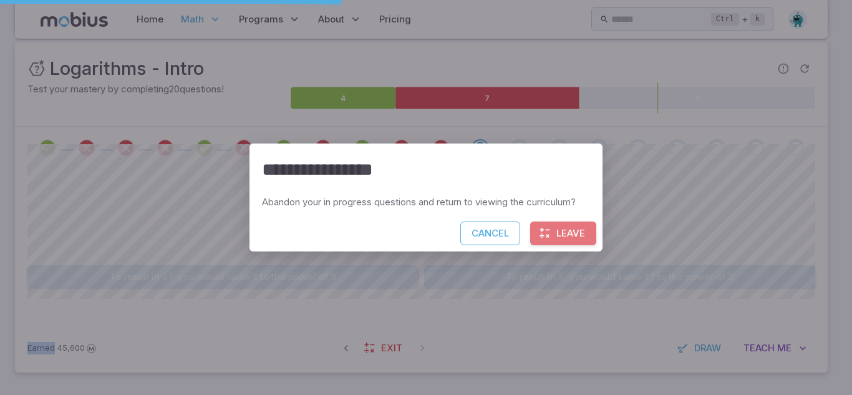
click at [557, 232] on button "Leave" at bounding box center [563, 233] width 66 height 24
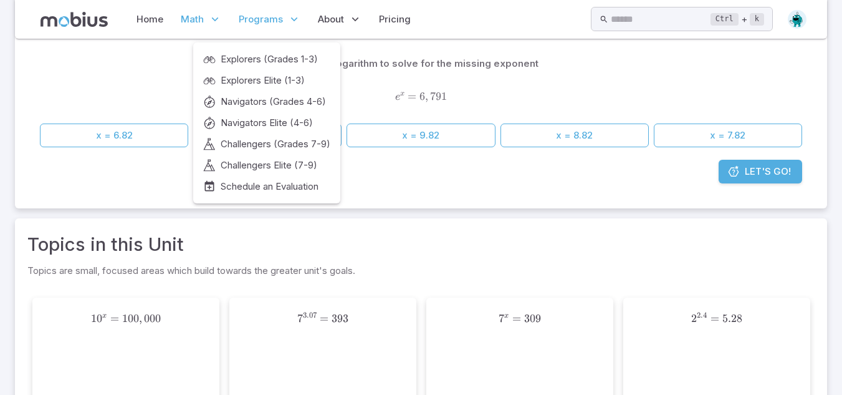
scroll to position [0, 0]
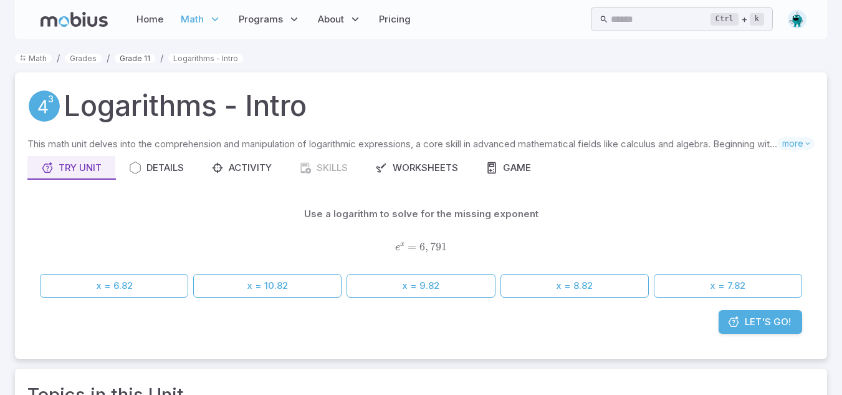
click at [147, 54] on link "Grade 11" at bounding box center [135, 58] width 41 height 9
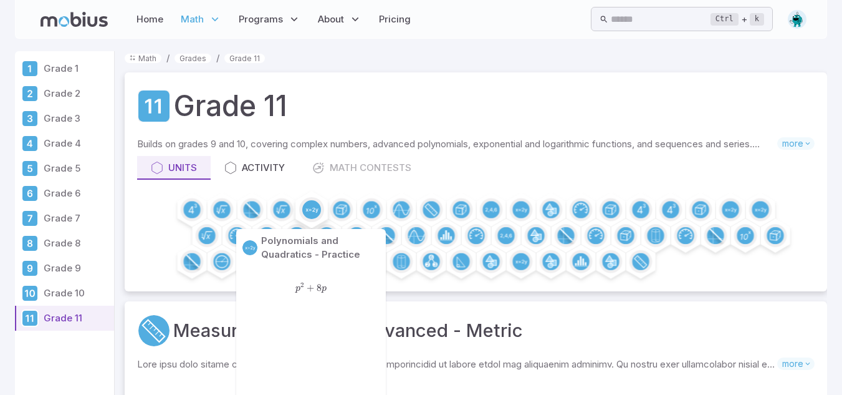
click at [307, 205] on circle at bounding box center [311, 209] width 19 height 19
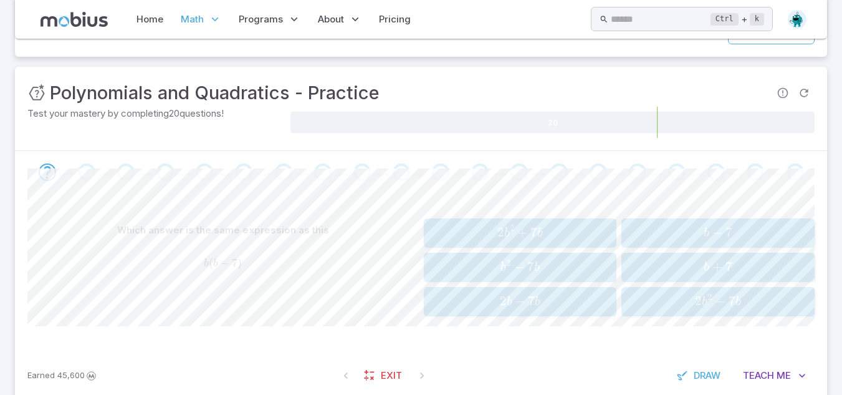
scroll to position [148, 0]
click at [523, 238] on span "+" at bounding box center [522, 232] width 10 height 16
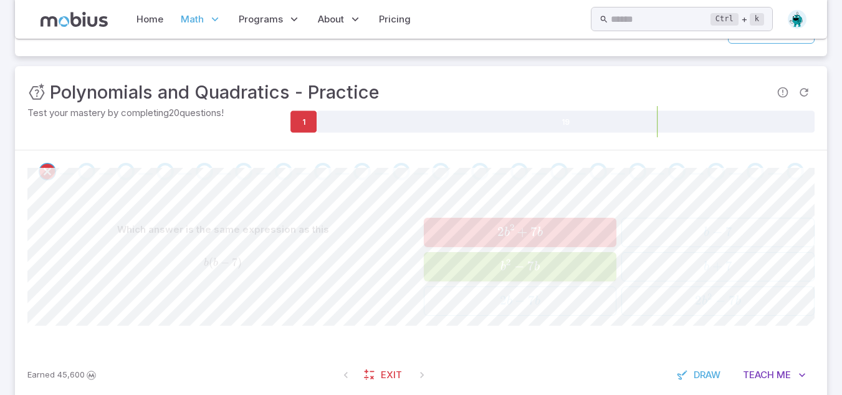
click at [610, 298] on div "2 b 2 + 7 b 2b^2 + 7b 2 b 2 + 7 b b 2 − 7 b b^2 - 7b b 2 − 7 b 2 b − 7 b 2b -7b…" at bounding box center [620, 267] width 392 height 98
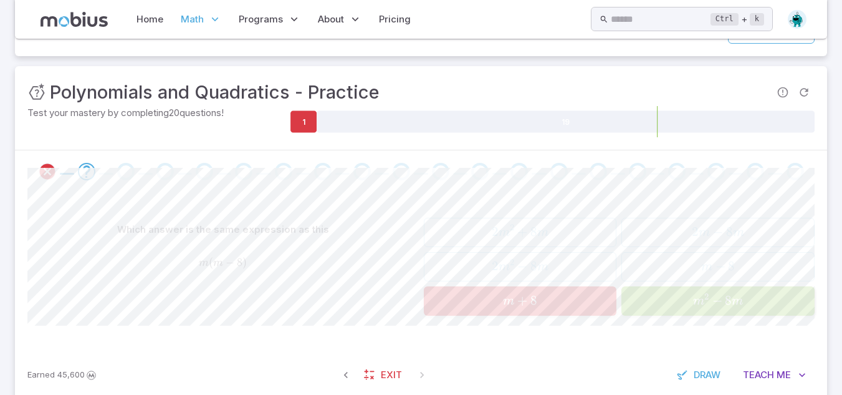
click at [610, 298] on span "m + 8" at bounding box center [520, 300] width 185 height 17
drag, startPoint x: 676, startPoint y: 306, endPoint x: 680, endPoint y: 276, distance: 30.1
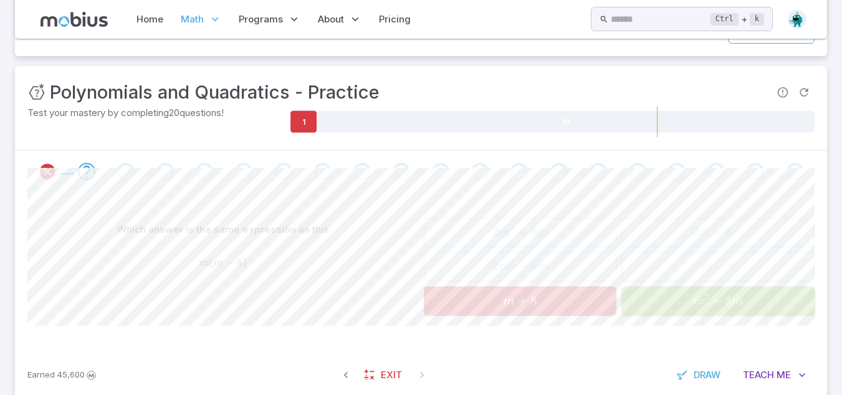
click at [680, 276] on div "2 m 2 + 8 m 2m^2 + 8m 2 m 2 + 8 m 2 m 2 − 8 m 2m^2 - 8m 2 m 2 − 8 m m + 8 m + 8…" at bounding box center [620, 267] width 392 height 98
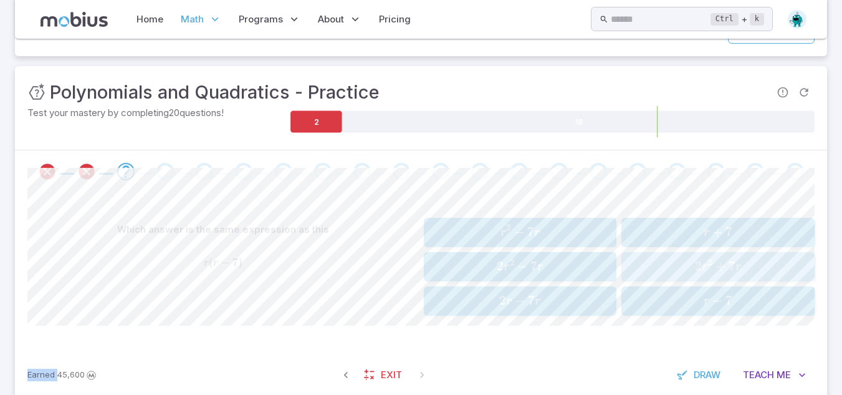
click at [680, 276] on div "2 r 2 + 7 r 2r^2 + 7r 2 r 2 + 7 r" at bounding box center [718, 266] width 185 height 19
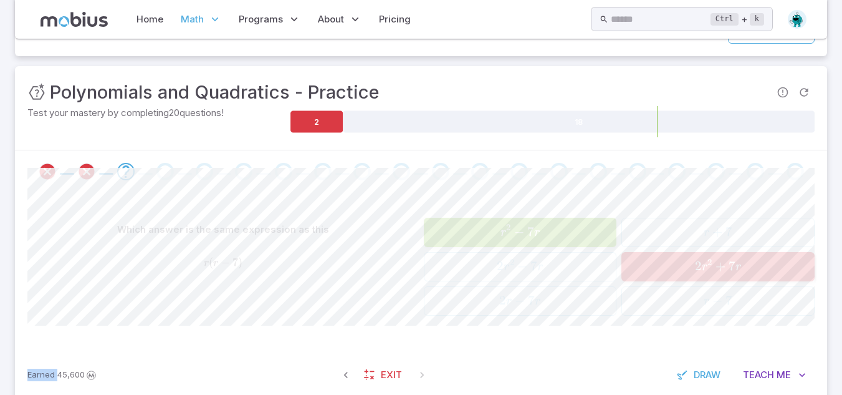
click at [680, 276] on div "2 r 2 + 7 r 2r^2 + 7r 2 r 2 + 7 r" at bounding box center [718, 266] width 185 height 19
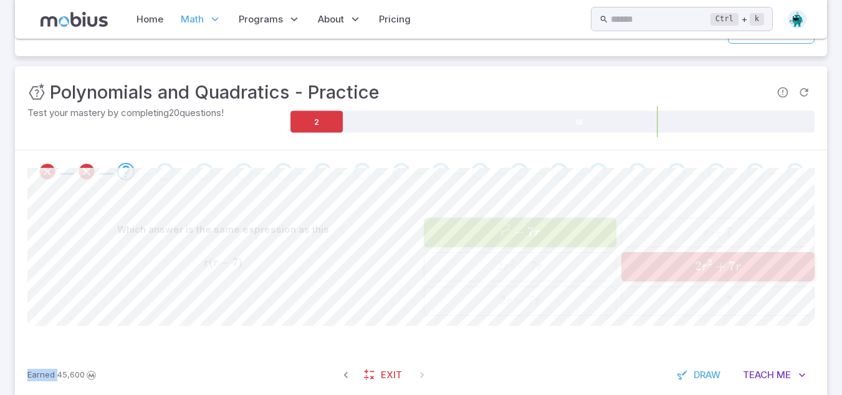
click at [590, 243] on button "r 2 − 7 r r^2 - 7r r 2 − 7 r" at bounding box center [520, 232] width 193 height 29
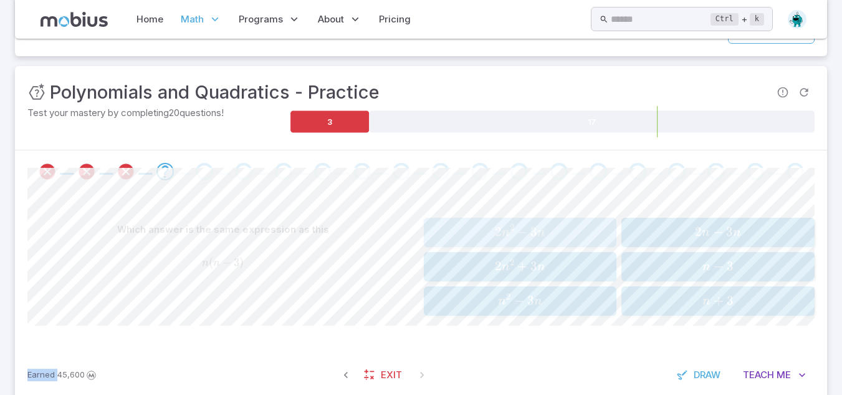
click at [590, 243] on button "2 n 2 − 3 n 2n^2 - 3n 2 n 2 − 3 n" at bounding box center [520, 232] width 193 height 29
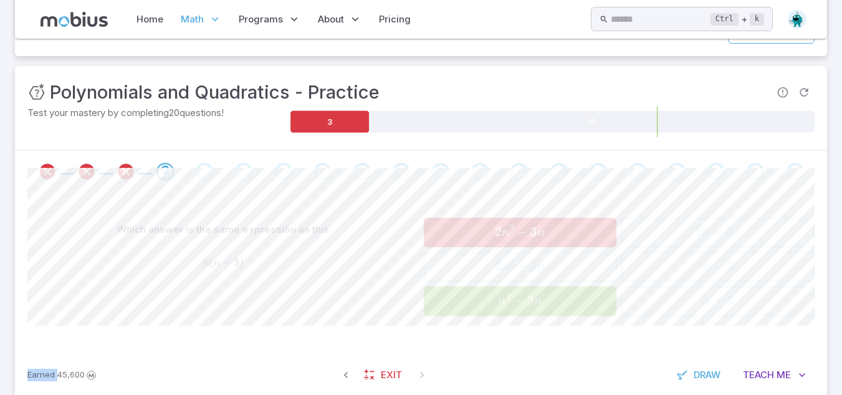
click at [590, 243] on button "2 n 2 − 3 n 2n^2 - 3n 2 n 2 − 3 n" at bounding box center [520, 232] width 193 height 29
drag, startPoint x: 590, startPoint y: 243, endPoint x: 554, endPoint y: 287, distance: 57.3
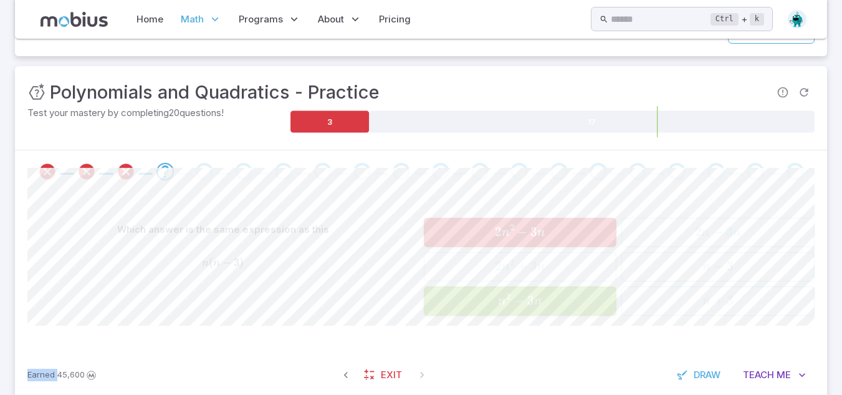
click at [554, 287] on div "2 n 2 − 3 n 2n^2 - 3n 2 n 2 − 3 n 2 n 2 + 3 n 2n^2 + 3n 2 n 2 + 3 n n 2 − 3 n n…" at bounding box center [620, 267] width 392 height 98
click at [554, 287] on button "n 2 − 3 n n^2 - 3n n 2 − 3 n" at bounding box center [520, 300] width 193 height 29
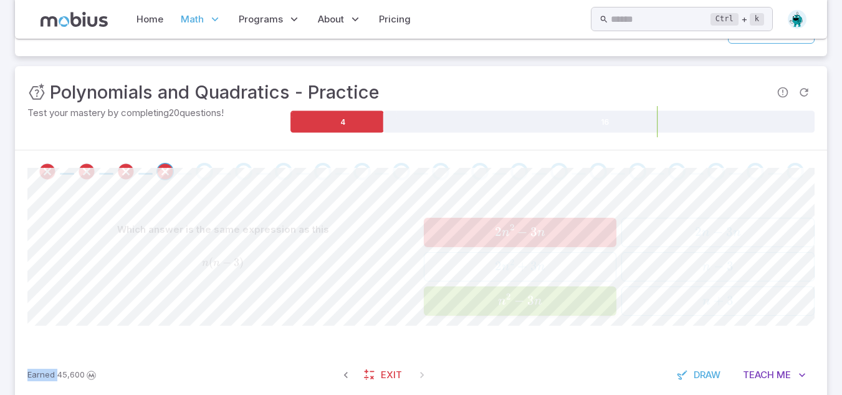
click at [554, 287] on button "n 2 − 3 n n^2 - 3n n 2 − 3 n" at bounding box center [520, 300] width 193 height 29
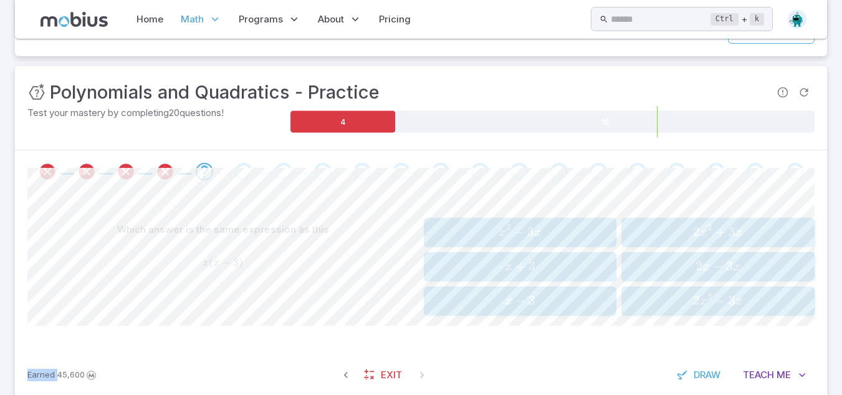
click at [554, 287] on button "x − 3 x - 3 x − 3" at bounding box center [520, 300] width 193 height 29
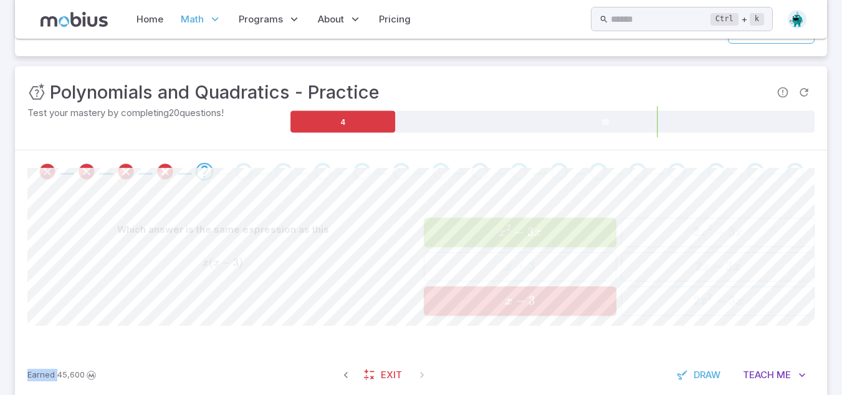
click at [554, 287] on button "x − 3 x - 3 x − 3" at bounding box center [520, 300] width 193 height 29
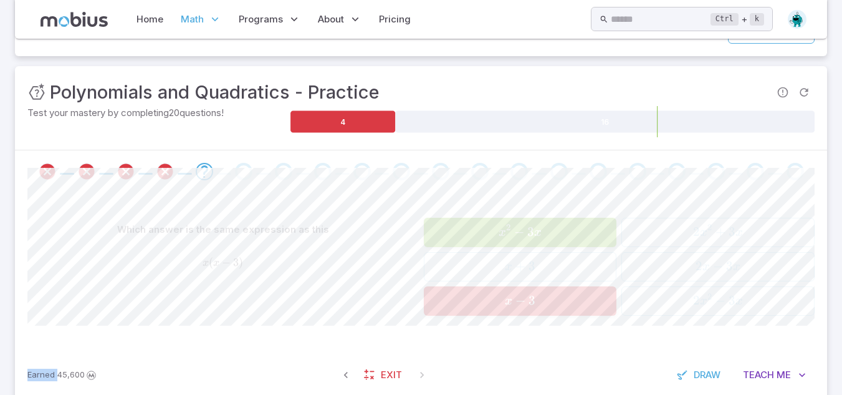
click at [554, 287] on button "x − 3 x - 3 x − 3" at bounding box center [520, 300] width 193 height 29
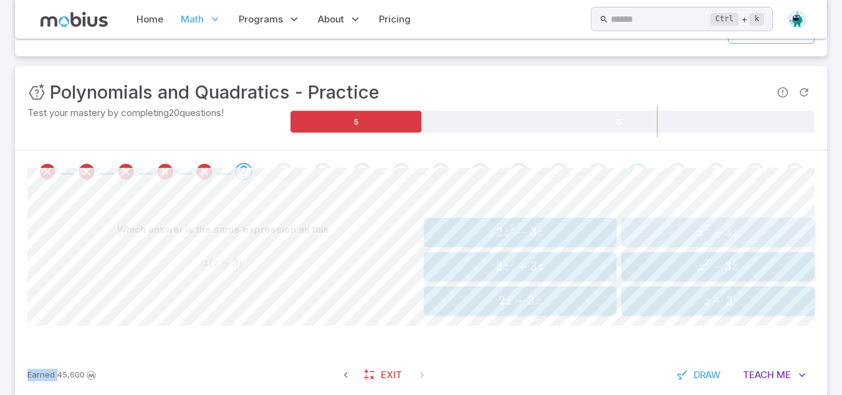
click at [734, 246] on button "z 2 + 3 z z^2 + 3z z 2 + 3 z" at bounding box center [718, 232] width 193 height 29
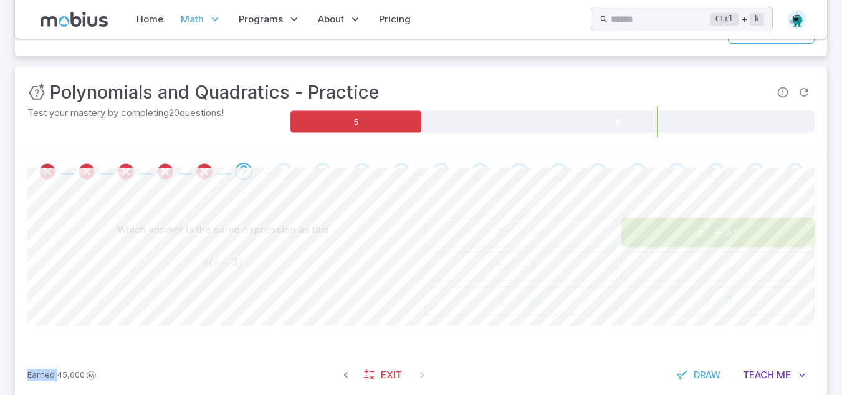
click at [734, 246] on button "z 2 + 3 z z^2 + 3z z 2 + 3 z" at bounding box center [718, 232] width 193 height 29
drag, startPoint x: 696, startPoint y: 254, endPoint x: 734, endPoint y: 246, distance: 38.9
click at [734, 246] on button "z 2 + 3 z z^2 + 3z z 2 + 3 z" at bounding box center [718, 232] width 193 height 29
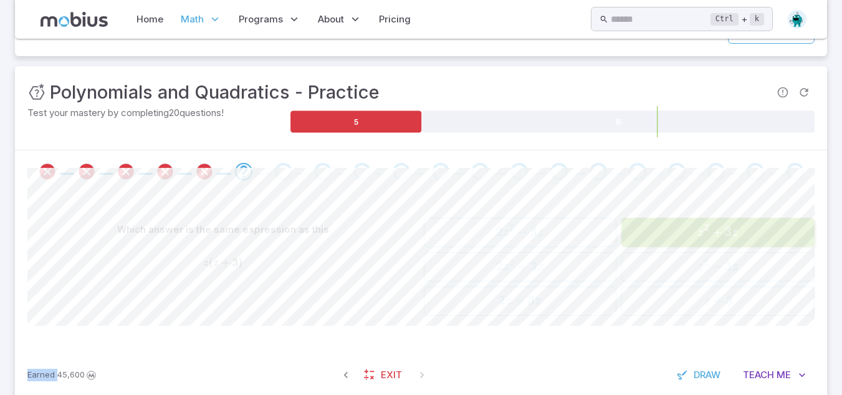
drag, startPoint x: 734, startPoint y: 246, endPoint x: 733, endPoint y: 296, distance: 49.9
click at [733, 296] on div "2 z 2 − 3 z 2z^2 - 3z 2 z 2 − 3 z 2 z 2 + 3 z 2z^2 + 3z 2 z 2 + 3 z 2 z + 3 z 2…" at bounding box center [620, 267] width 392 height 98
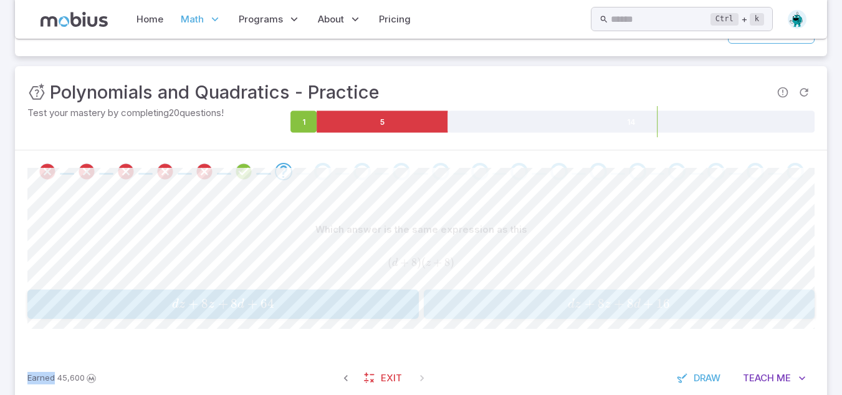
click at [733, 296] on span "d z + 8 z + 8 d + 16" at bounding box center [619, 304] width 383 height 17
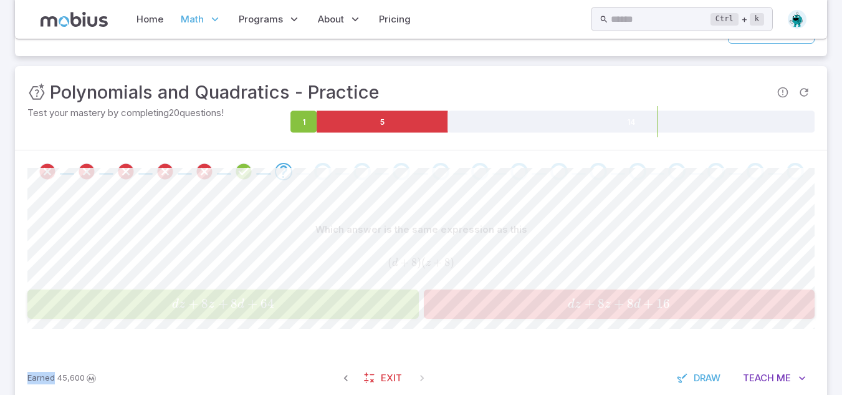
click at [733, 296] on span "d z + 8 z + 8 d + 16" at bounding box center [619, 304] width 383 height 17
click at [348, 303] on div "Which answer is the same expression as this ( d + 8 ) ( z + 8 ) (d + 8)(z + 8) …" at bounding box center [420, 268] width 787 height 101
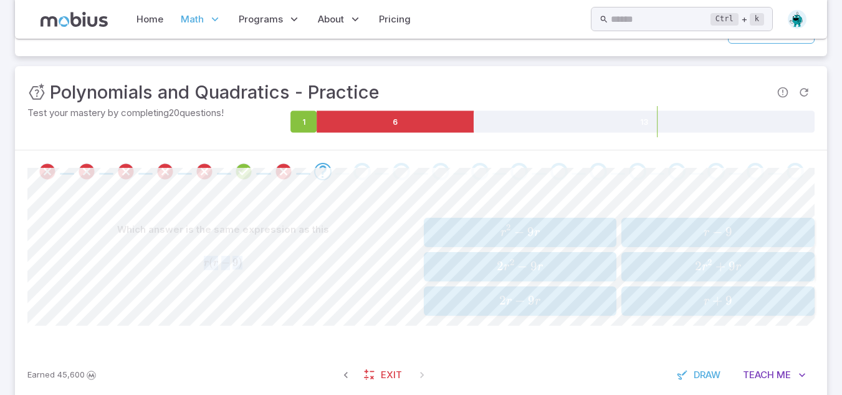
click at [348, 303] on div "Which answer is the same expression as this r ( r − 9 ) r(r - 9) r ( r − 9 )" at bounding box center [223, 267] width 392 height 98
drag, startPoint x: 405, startPoint y: 285, endPoint x: 348, endPoint y: 303, distance: 59.5
click at [348, 303] on div "Which answer is the same expression as this r ( r − 9 ) r(r - 9) r ( r − 9 )" at bounding box center [223, 267] width 392 height 98
drag, startPoint x: 348, startPoint y: 303, endPoint x: 489, endPoint y: 256, distance: 147.9
click at [489, 256] on div "Which answer is the same expression as this r ( r − 9 ) r(r - 9) r ( r − 9 ) r …" at bounding box center [420, 267] width 787 height 98
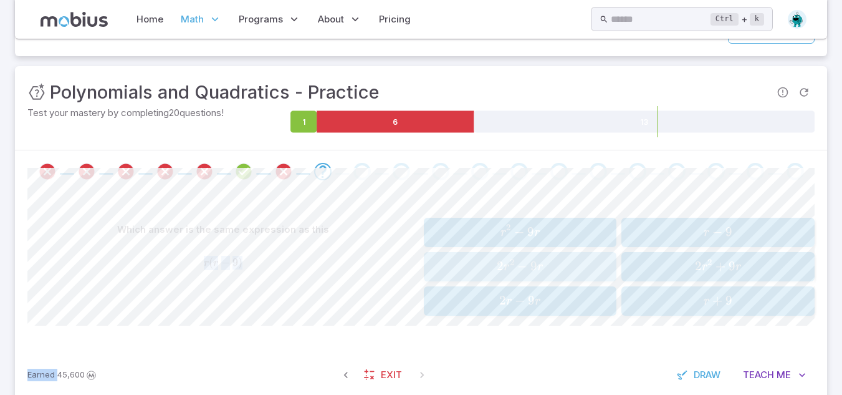
click at [489, 256] on button "2 r 2 − 9 r 2r^2 - 9r 2 r 2 − 9 r" at bounding box center [520, 266] width 193 height 29
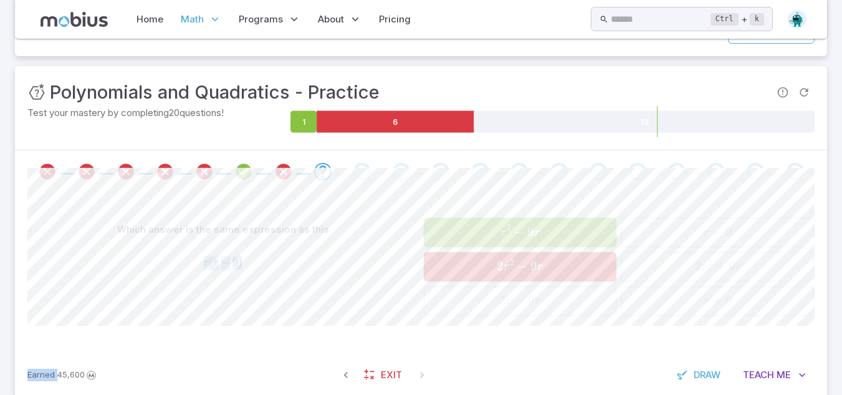
click at [489, 256] on button "2 r 2 − 9 r 2r^2 - 9r 2 r 2 − 9 r" at bounding box center [520, 266] width 193 height 29
drag, startPoint x: 489, startPoint y: 256, endPoint x: 469, endPoint y: 222, distance: 39.7
click at [469, 222] on div "r 2 − 9 r r^2 - 9r r 2 − 9 r 2 r 2 − 9 r 2r^2 - 9r 2 r 2 − 9 r 2 r − 9 r 2r -9r…" at bounding box center [620, 267] width 392 height 98
click at [469, 222] on button "r 2 − 9 r r^2 - 9r r 2 − 9 r" at bounding box center [520, 232] width 193 height 29
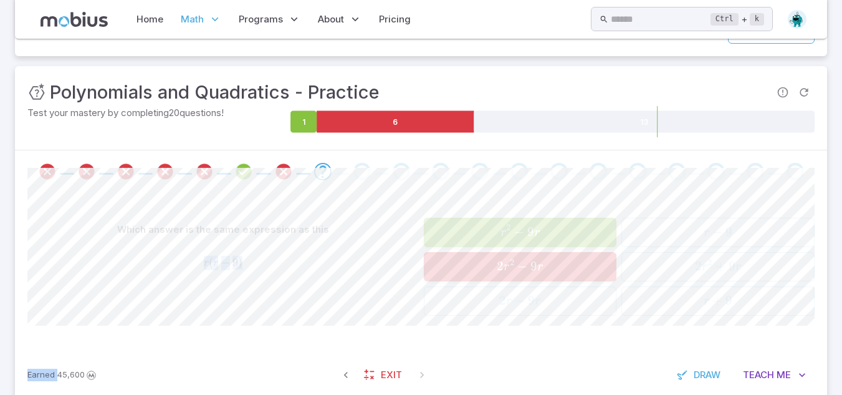
drag, startPoint x: 469, startPoint y: 222, endPoint x: 620, endPoint y: 237, distance: 152.2
click at [620, 237] on div "r 2 − 9 r r^2 - 9r r 2 − 9 r 2 r 2 − 9 r 2r^2 - 9r 2 r 2 − 9 r 2 r − 9 r 2r -9r…" at bounding box center [620, 267] width 392 height 98
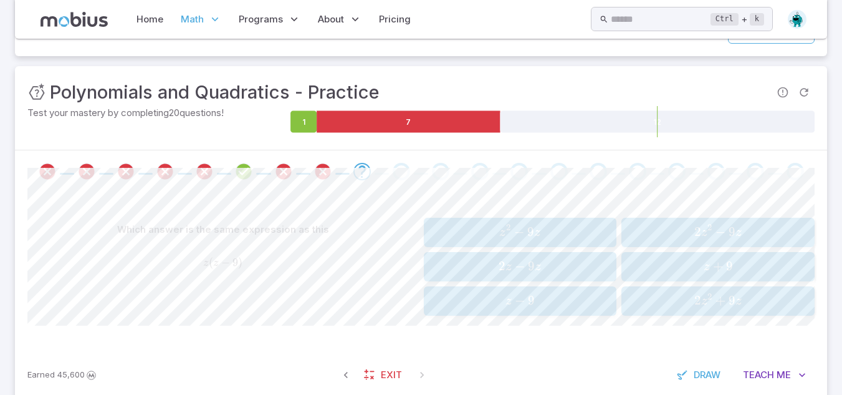
drag, startPoint x: 620, startPoint y: 237, endPoint x: 681, endPoint y: 266, distance: 67.2
click at [681, 266] on span "z + 9" at bounding box center [718, 266] width 185 height 17
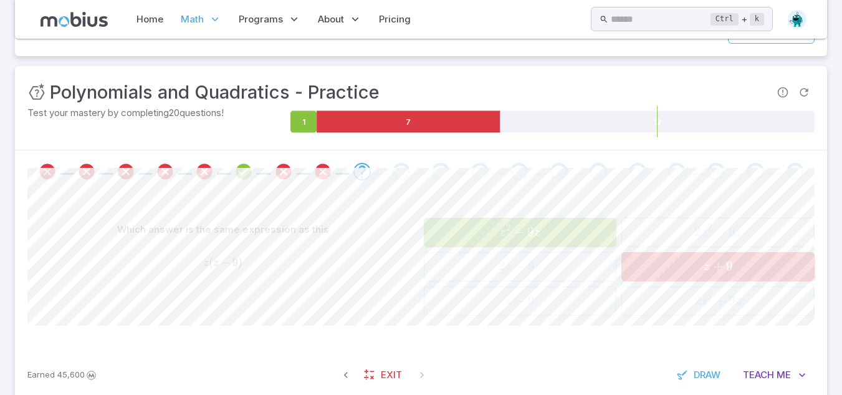
click at [681, 266] on span "z + 9" at bounding box center [718, 266] width 185 height 17
drag, startPoint x: 681, startPoint y: 266, endPoint x: 452, endPoint y: 274, distance: 228.9
click at [452, 274] on div "z 2 − 9 z z^2 - 9z z 2 − 9 z 2 z − 9 z 2z -9z 2 z − 9 z z − 9 z - 9 z − 9 2 z 2…" at bounding box center [620, 267] width 392 height 98
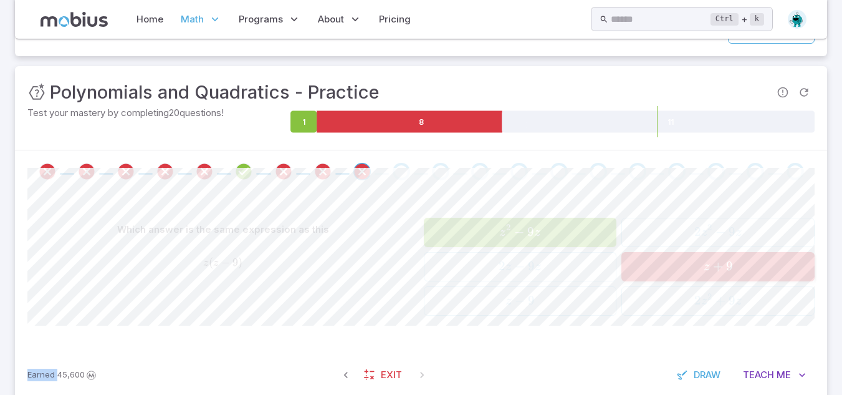
drag, startPoint x: 452, startPoint y: 274, endPoint x: 490, endPoint y: 312, distance: 53.3
click at [490, 312] on div "z 2 − 9 z z^2 - 9z z 2 − 9 z 2 z − 9 z 2z -9z 2 z − 9 z z − 9 z - 9 z − 9 2 z 2…" at bounding box center [620, 267] width 392 height 98
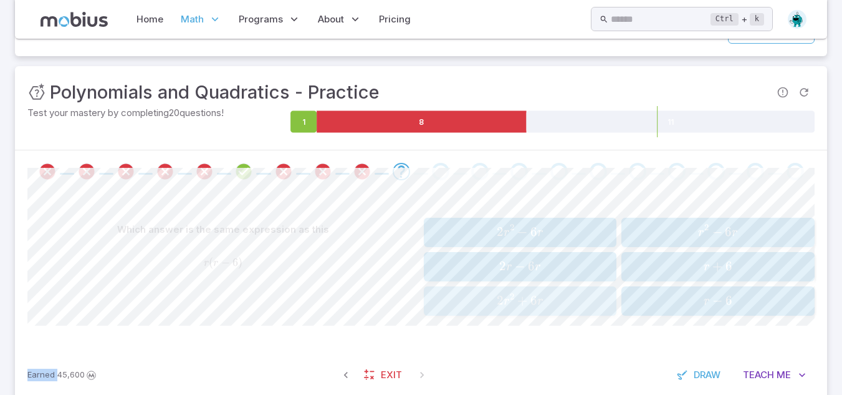
click at [490, 312] on button "2 r 2 + 6 r 2r^2 + 6r 2 r 2 + 6 r" at bounding box center [520, 300] width 193 height 29
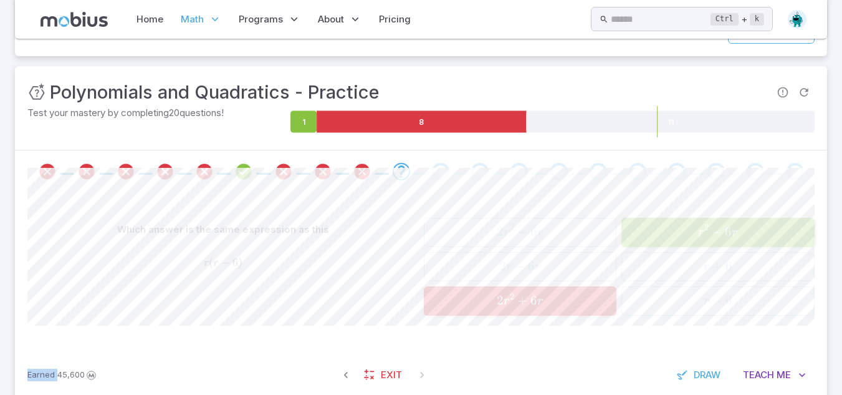
click at [490, 312] on button "2 r 2 + 6 r 2r^2 + 6r 2 r 2 + 6 r" at bounding box center [520, 300] width 193 height 29
click at [673, 284] on div "2 r 2 − 6 r 2r^2 - 6r 2 r 2 − 6 r 2 r − 6 r 2r -6r 2 r − 6 r 2 r 2 + 6 r 2r^2 +…" at bounding box center [620, 267] width 392 height 98
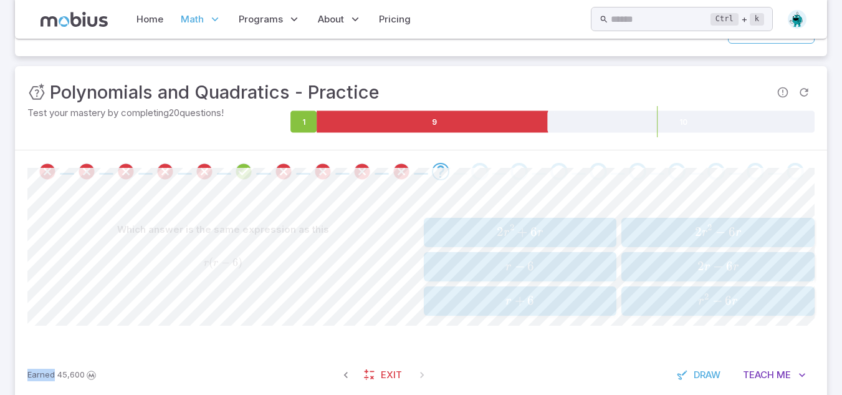
click at [673, 284] on div "2 r 2 + 6 r 2r^2 + 6r 2 r 2 + 6 r r − 6 r - 6 r − 6 r + 6 r + 6 r + 6 2 r 2 − 6…" at bounding box center [620, 267] width 392 height 98
drag, startPoint x: 673, startPoint y: 284, endPoint x: 646, endPoint y: 249, distance: 44.4
click at [646, 249] on div "2 r 2 + 6 r 2r^2 + 6r 2 r 2 + 6 r r − 6 r - 6 r − 6 r + 6 r + 6 r + 6 2 r 2 − 6…" at bounding box center [620, 267] width 392 height 98
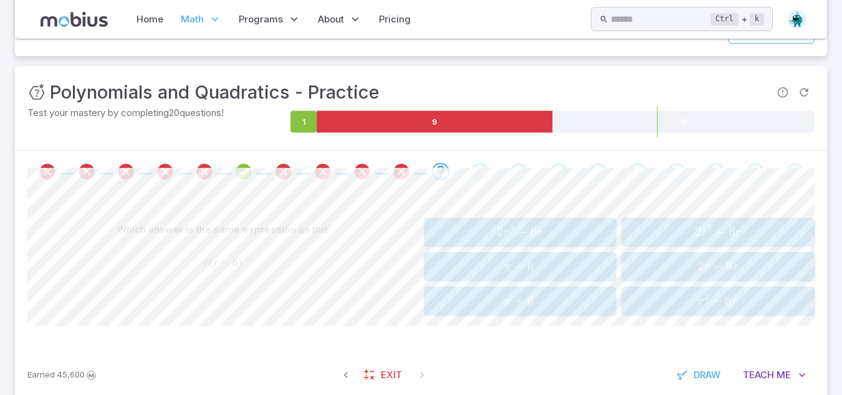
click at [646, 249] on div "2 r 2 + 6 r 2r^2 + 6r 2 r 2 + 6 r r − 6 r - 6 r − 6 r + 6 r + 6 r + 6 2 r 2 − 6…" at bounding box center [620, 267] width 392 height 98
click at [636, 237] on span "2 r 2 − 6 r" at bounding box center [718, 232] width 185 height 17
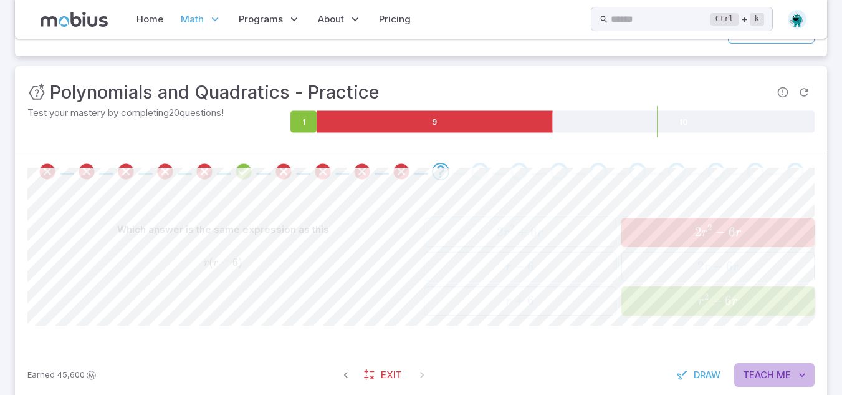
click at [760, 380] on span "Teach" at bounding box center [758, 375] width 31 height 14
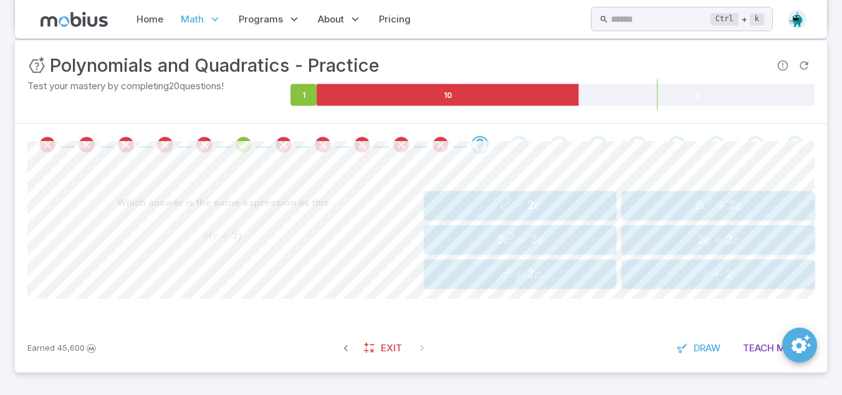
scroll to position [175, 0]
click at [353, 350] on button "button" at bounding box center [346, 348] width 22 height 22
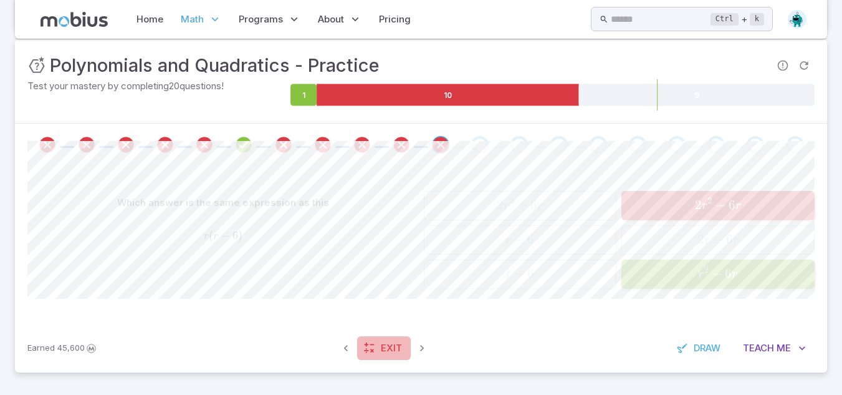
click at [372, 352] on icon at bounding box center [369, 348] width 12 height 12
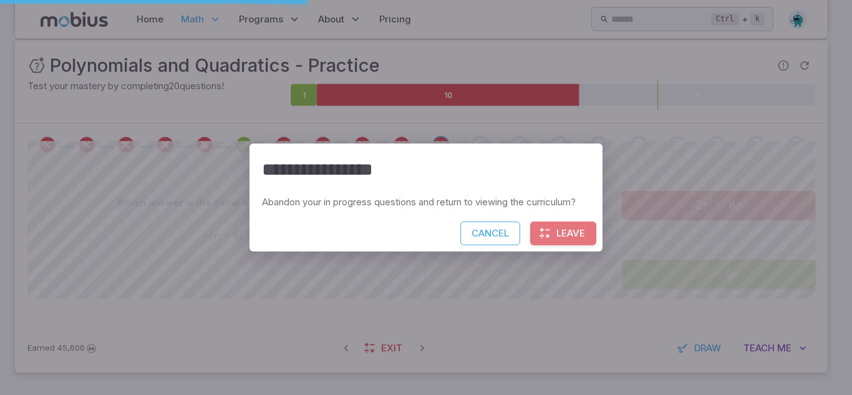
click at [572, 226] on button "Leave" at bounding box center [563, 233] width 66 height 24
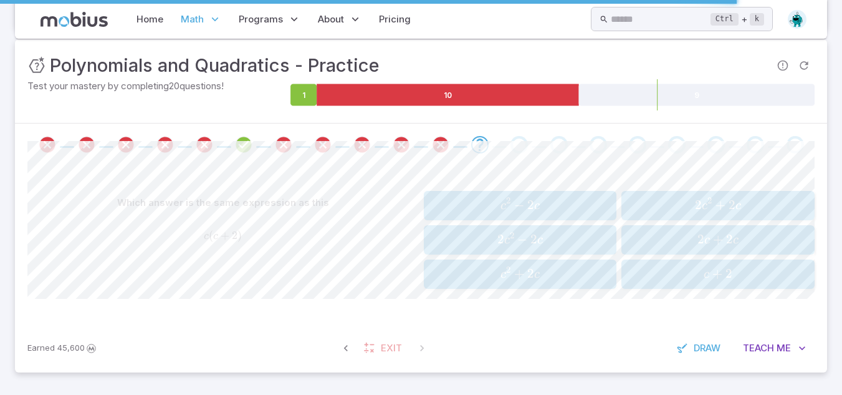
scroll to position [0, 0]
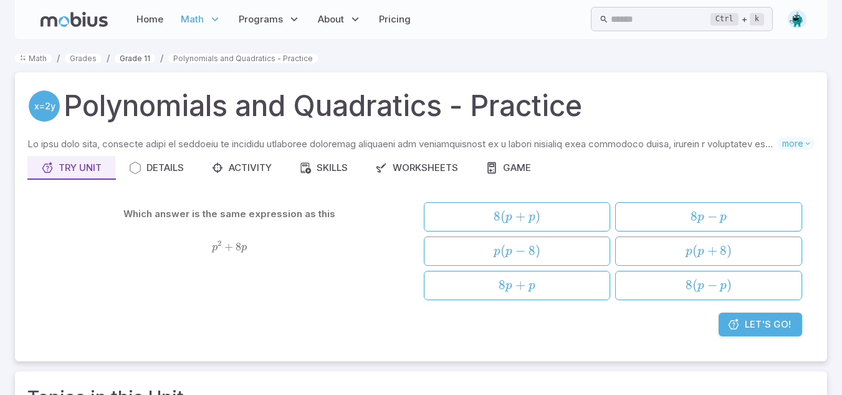
click at [135, 62] on link "Grade 11" at bounding box center [135, 58] width 41 height 9
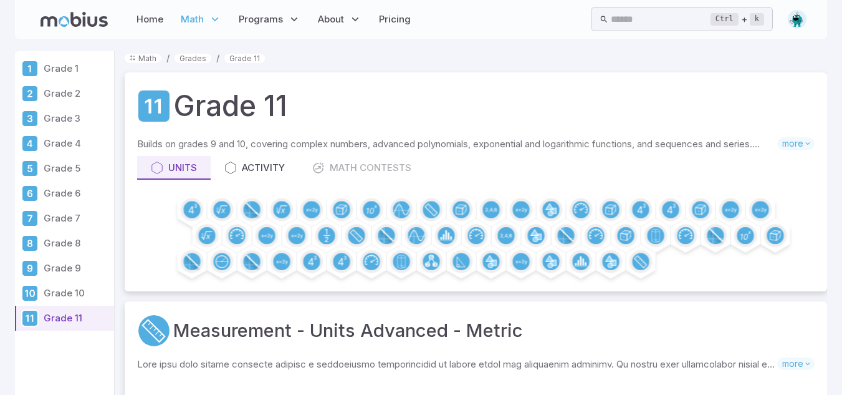
click at [59, 266] on p "Grade 9" at bounding box center [76, 268] width 65 height 14
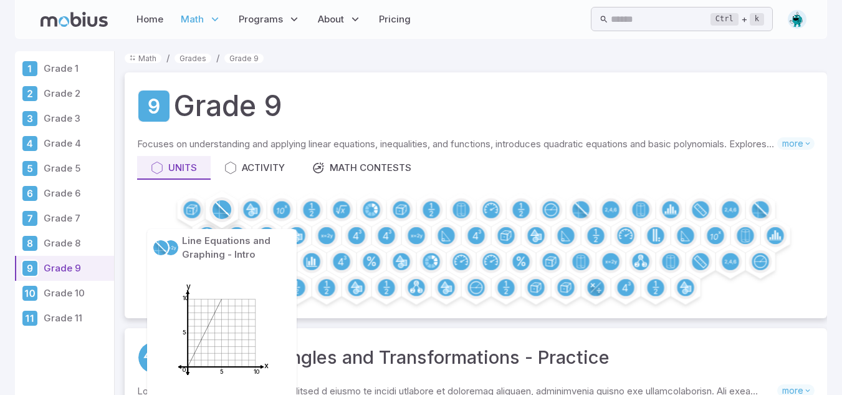
click at [218, 208] on circle at bounding box center [222, 209] width 19 height 19
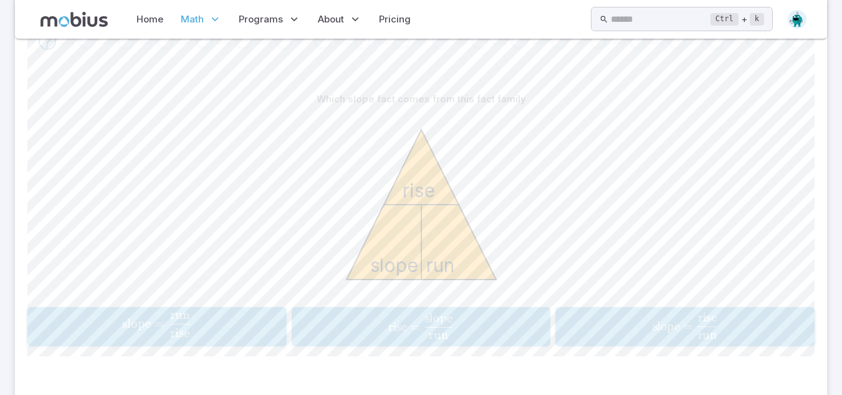
scroll to position [279, 0]
click at [373, 314] on span "rise = run slope ​" at bounding box center [420, 325] width 231 height 26
click at [274, 334] on div "slope = rise run \text{slope} = \frac{\text{rise}}{\text{run}} slope = run rise…" at bounding box center [156, 325] width 251 height 29
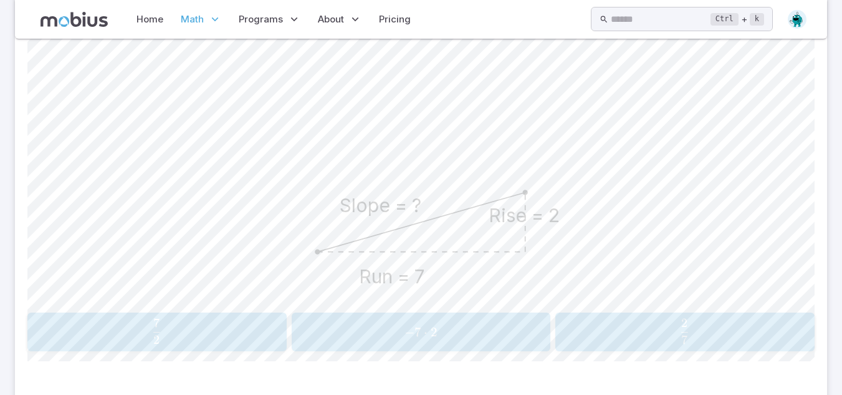
scroll to position [398, 0]
click at [552, 315] on div "7 2 \frac{7}{2} 2 7 ​ − 7 ⋅ 2 -7\cdot2 − 7 ⋅ 2 2 7 \frac{2}{7} 7 2 ​" at bounding box center [420, 331] width 787 height 39
click at [565, 326] on div "2 7 \frac{2}{7} 7 2 ​" at bounding box center [685, 331] width 251 height 29
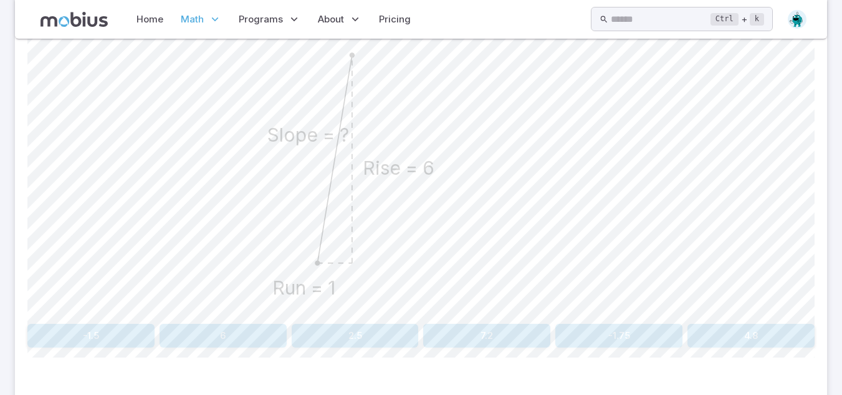
scroll to position [391, 0]
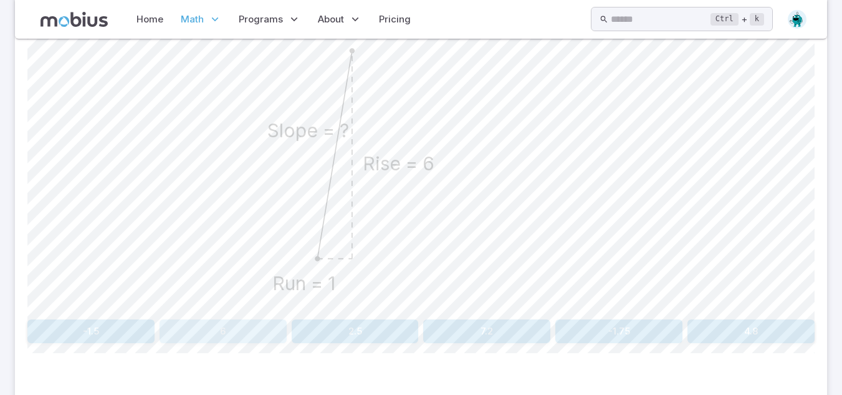
click at [256, 330] on button "6" at bounding box center [223, 331] width 127 height 24
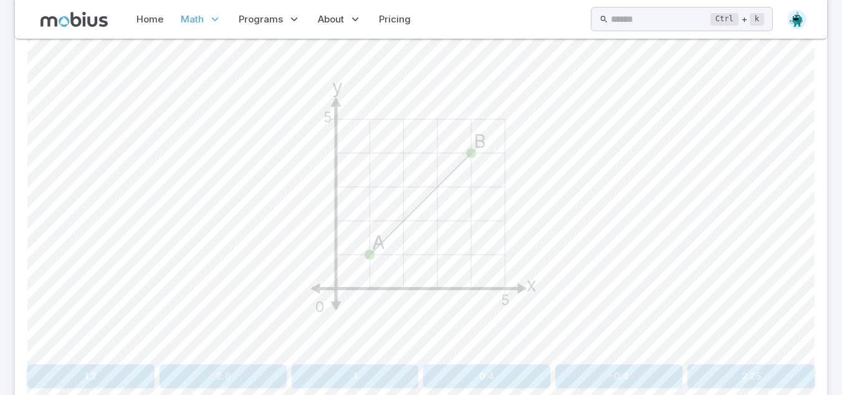
scroll to position [347, 0]
click at [327, 373] on button "1" at bounding box center [355, 375] width 127 height 24
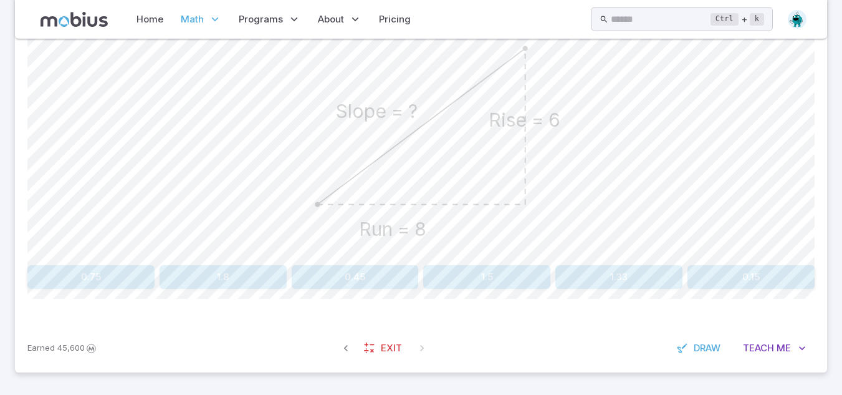
scroll to position [0, 0]
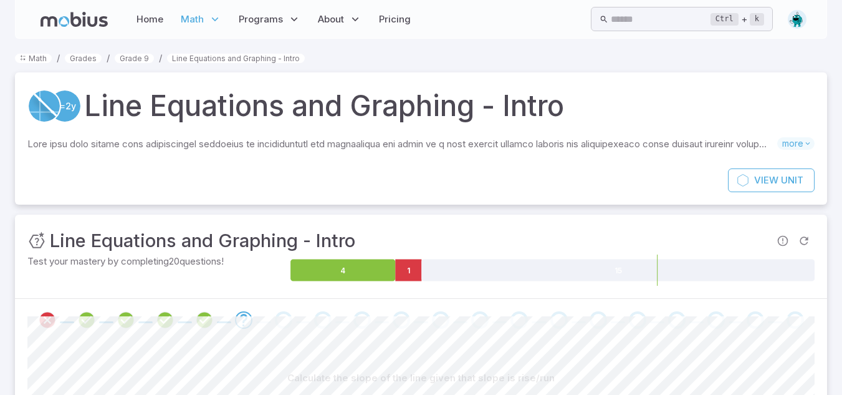
click at [65, 20] on icon at bounding box center [74, 19] width 67 height 15
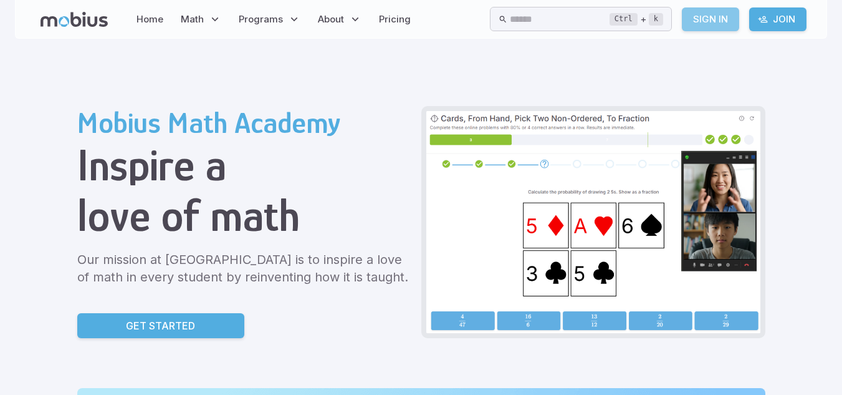
click at [712, 25] on link "Sign In" at bounding box center [710, 19] width 57 height 24
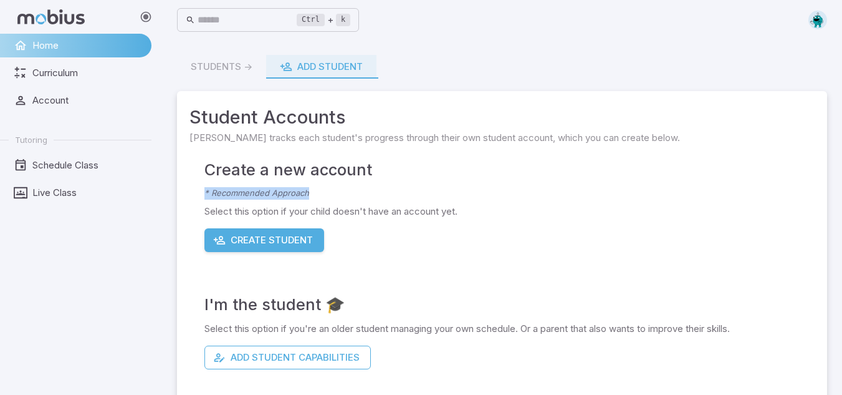
drag, startPoint x: 557, startPoint y: 168, endPoint x: 550, endPoint y: 185, distance: 17.6
click at [550, 185] on div "Create a new account * Recommended Approach Select this option if your child do…" at bounding box center [509, 204] width 610 height 95
click at [513, 271] on div "I'm the student 🎓 Select this option if you're an older student managing your o…" at bounding box center [509, 310] width 610 height 117
click at [75, 96] on span "Account" at bounding box center [87, 101] width 110 height 14
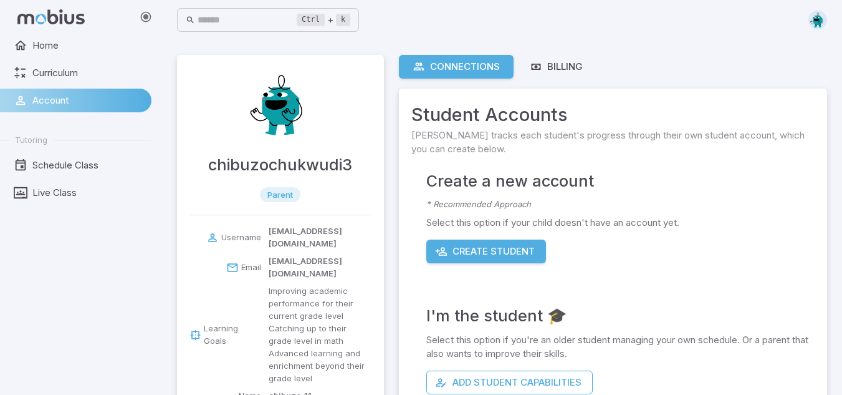
click at [75, 96] on span "Account" at bounding box center [87, 101] width 110 height 14
click at [567, 57] on link "Billing" at bounding box center [556, 67] width 80 height 24
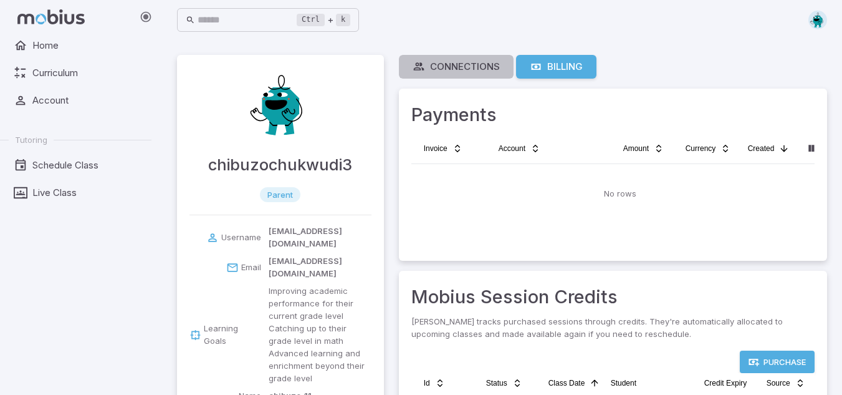
click at [475, 67] on div "Connections" at bounding box center [456, 67] width 87 height 14
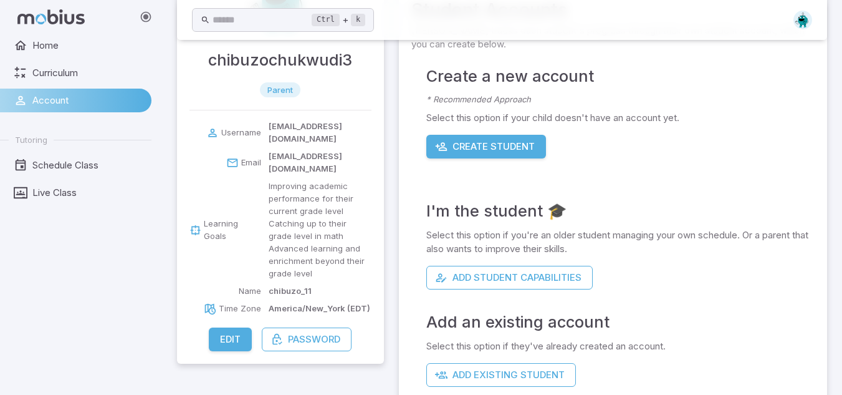
scroll to position [124, 0]
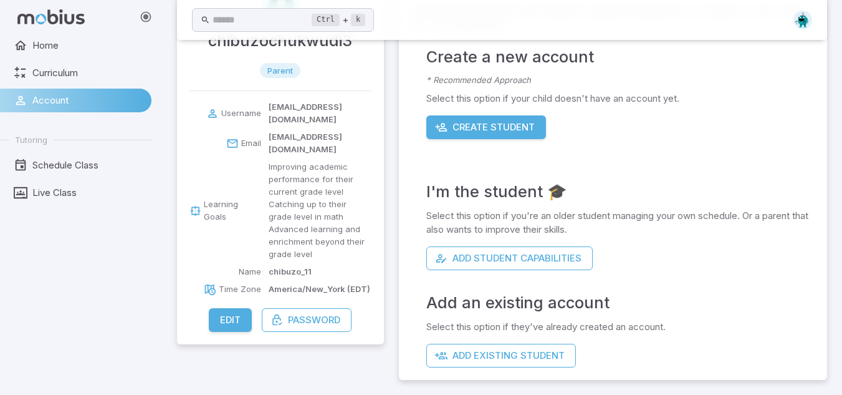
click at [147, 16] on icon at bounding box center [146, 17] width 12 height 12
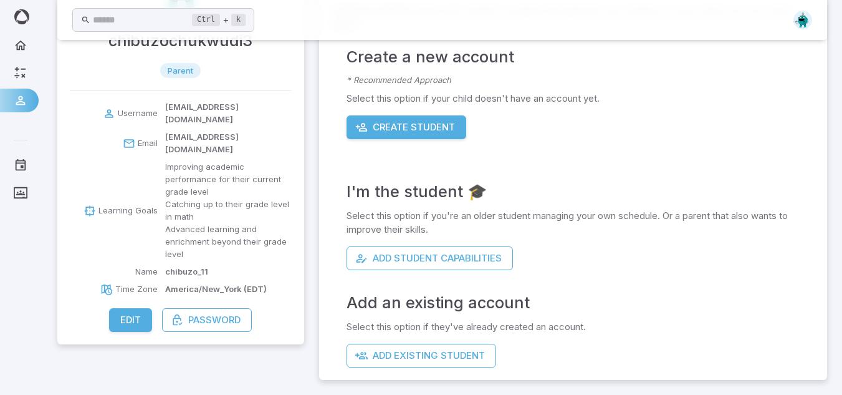
scroll to position [110, 0]
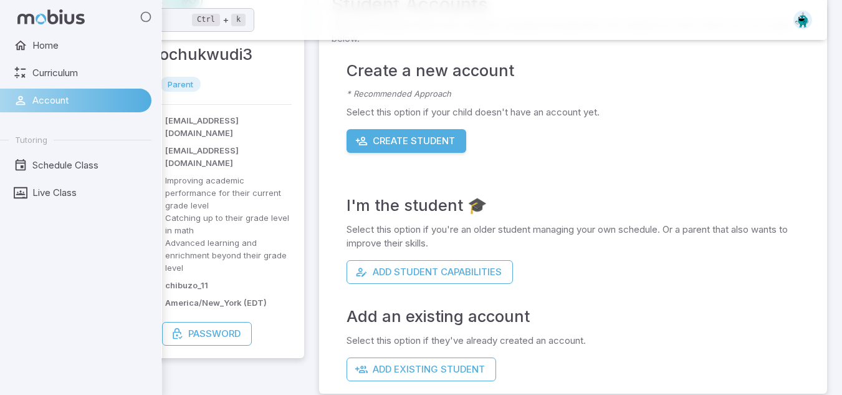
click at [148, 18] on icon at bounding box center [146, 17] width 12 height 12
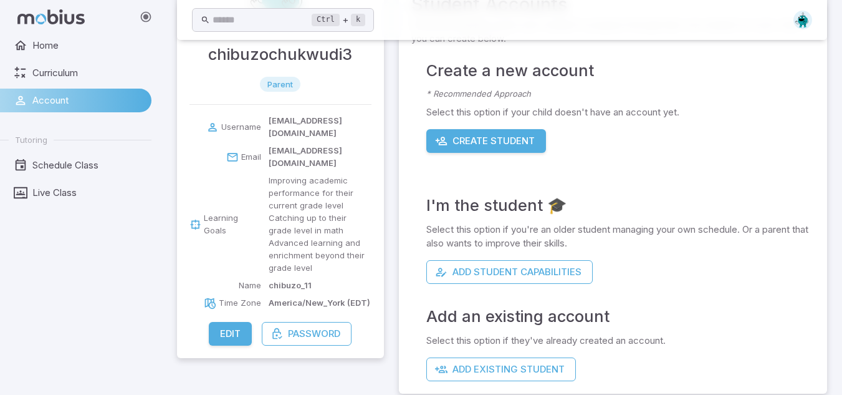
click at [143, 18] on icon at bounding box center [146, 17] width 12 height 12
